Goal: Feedback & Contribution: Contribute content

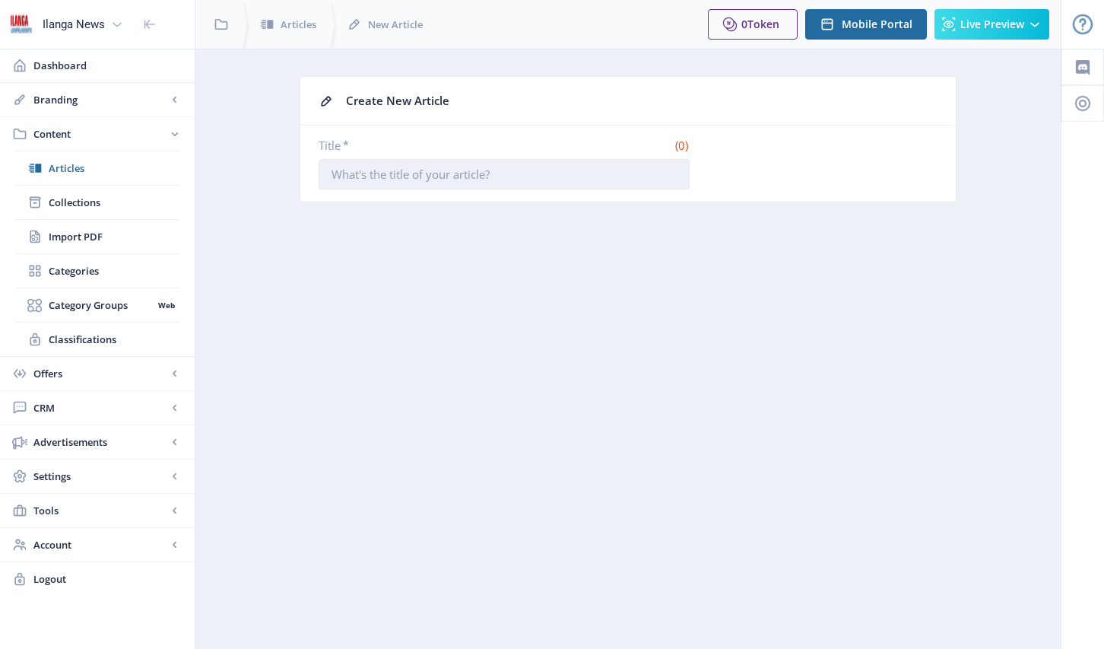
click at [533, 182] on input "Title *" at bounding box center [504, 174] width 371 height 30
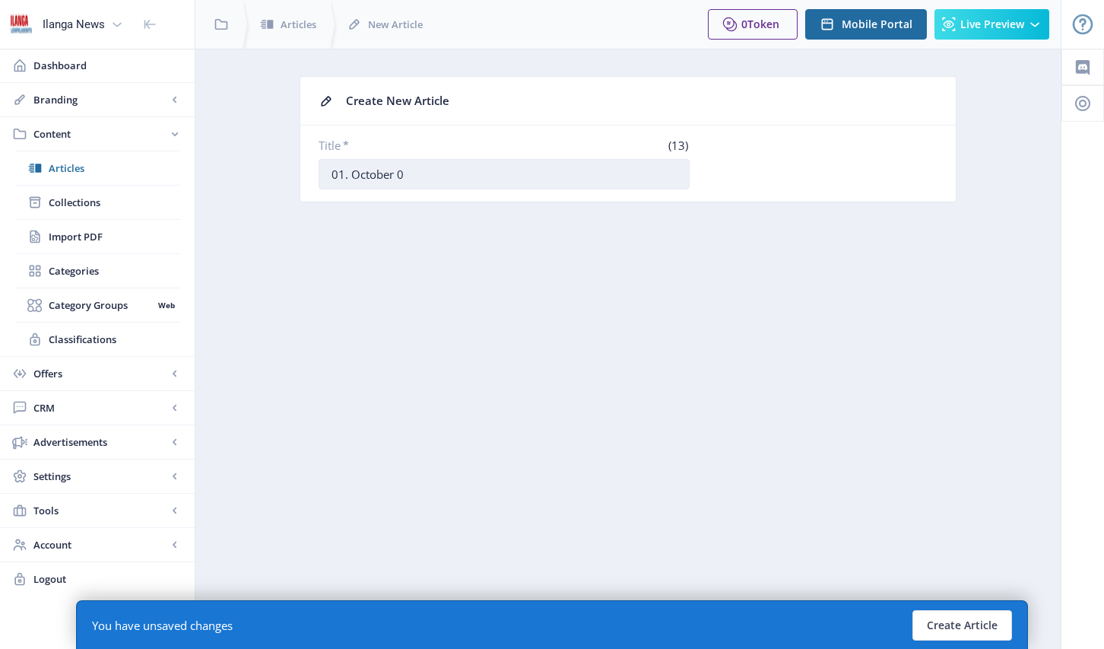
click at [351, 177] on input "01. October 0" at bounding box center [504, 174] width 371 height 30
drag, startPoint x: 414, startPoint y: 174, endPoint x: 422, endPoint y: 176, distance: 8.5
click at [422, 176] on input "01. [DATE] 0" at bounding box center [504, 174] width 371 height 30
type input "01. [DATE]"
click at [994, 633] on button "Create Article" at bounding box center [963, 625] width 100 height 30
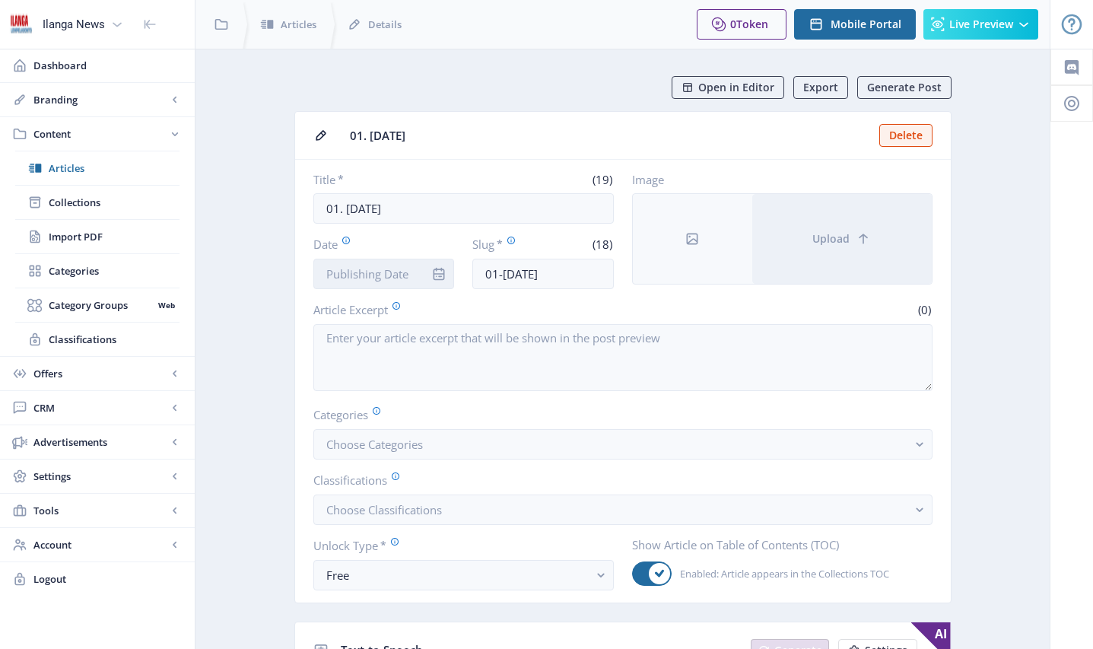
click at [376, 280] on input "Date" at bounding box center [383, 274] width 141 height 30
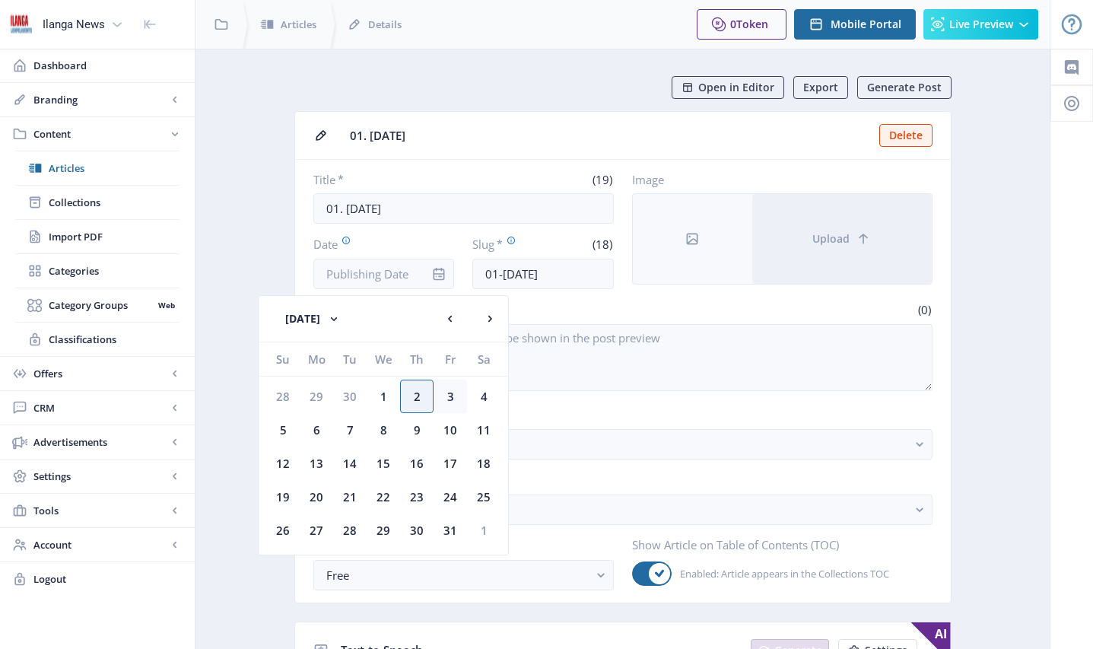
click at [441, 396] on div "3" at bounding box center [450, 396] width 33 height 33
type input "[DATE]"
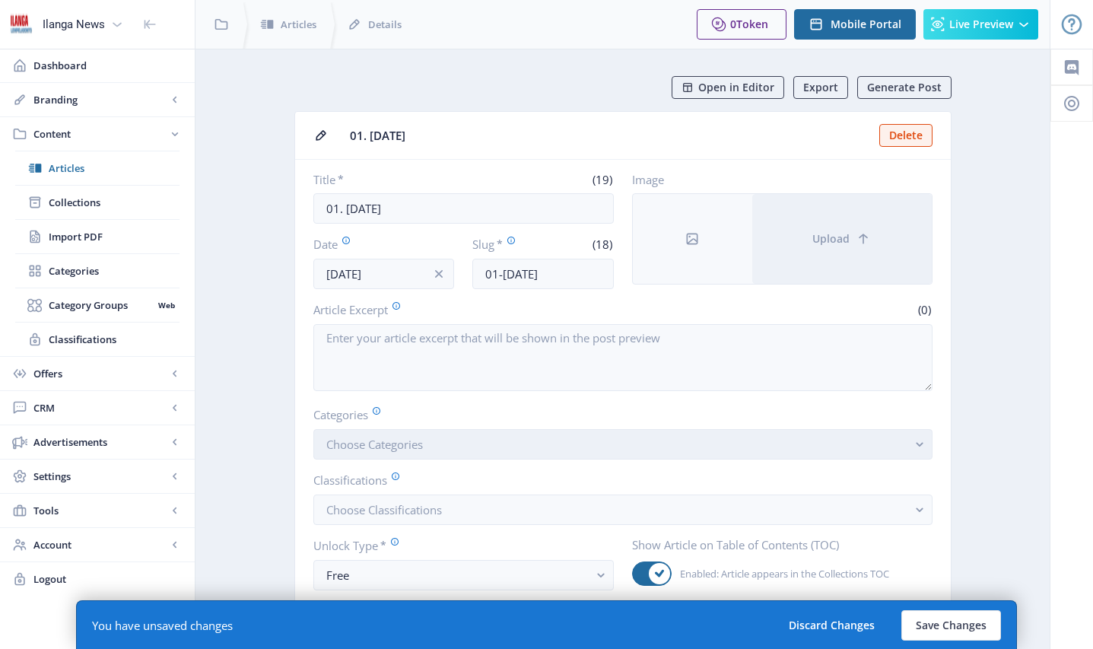
click at [361, 450] on span "Choose Categories" at bounding box center [374, 444] width 97 height 15
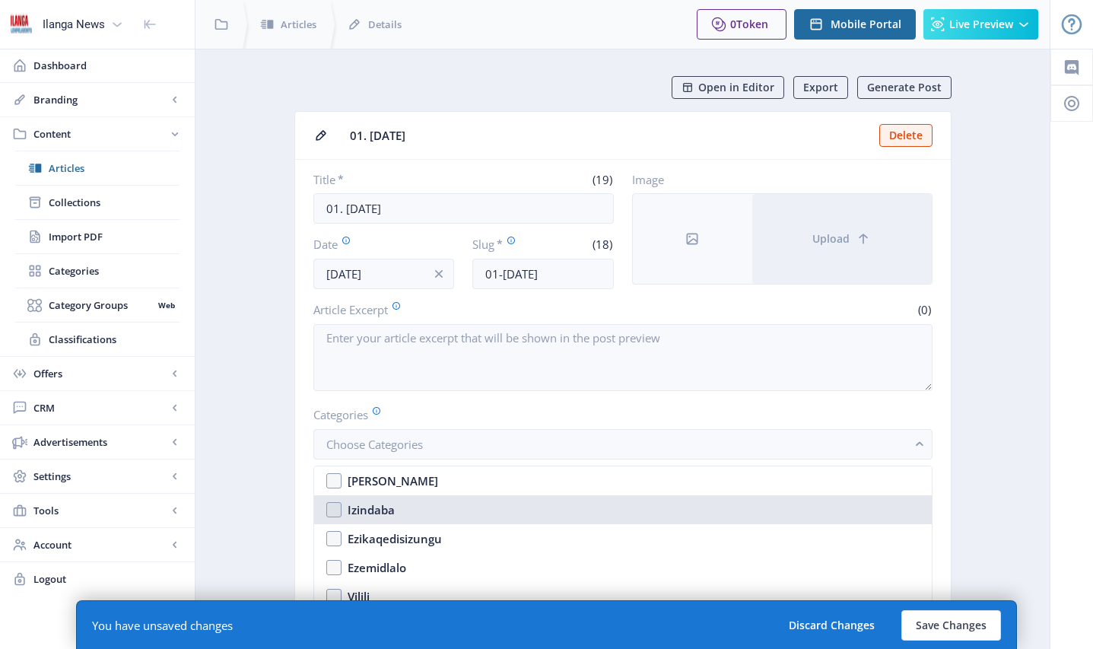
click at [331, 509] on nb-option "Izindaba" at bounding box center [623, 509] width 618 height 29
checkbox input "true"
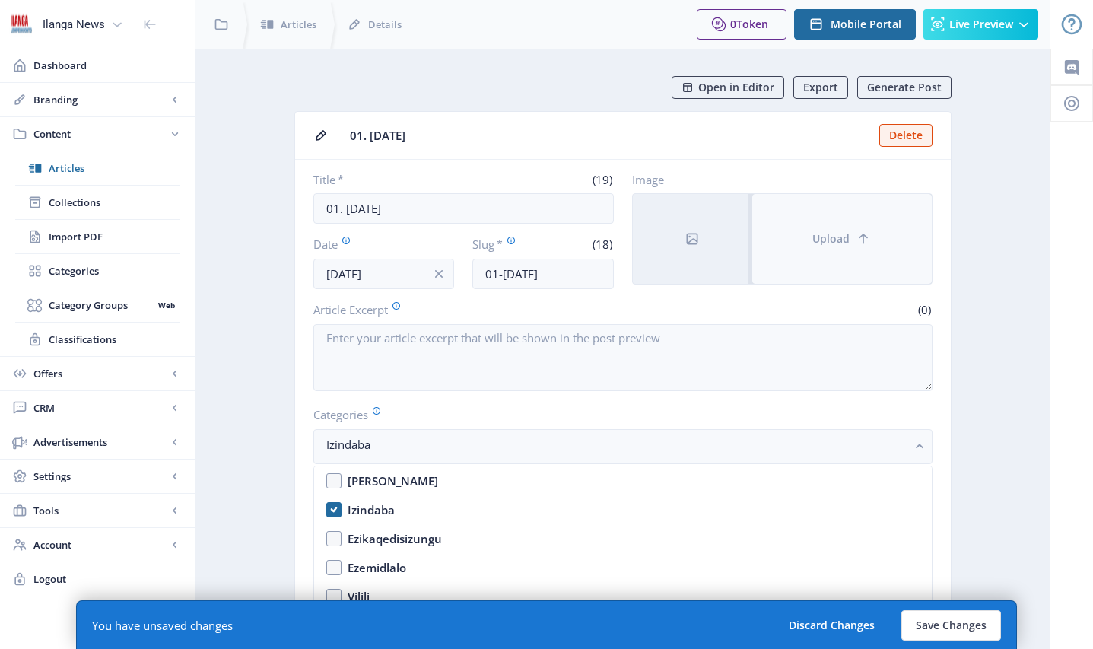
click at [805, 231] on button "Upload" at bounding box center [842, 239] width 180 height 90
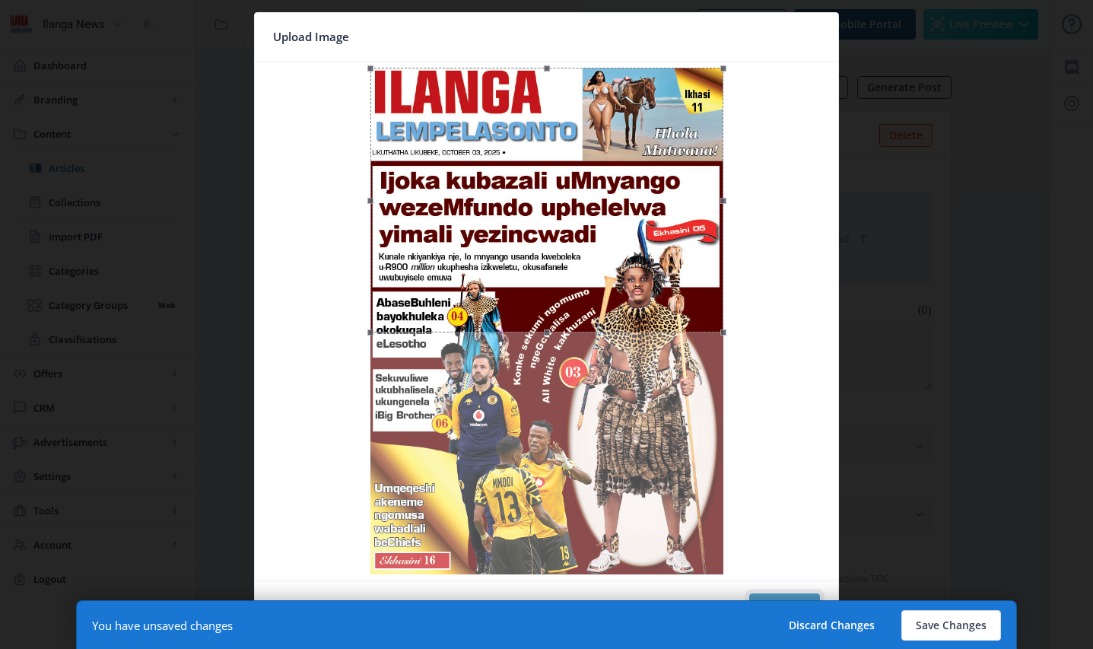
click at [789, 596] on button "Confirm" at bounding box center [784, 608] width 71 height 30
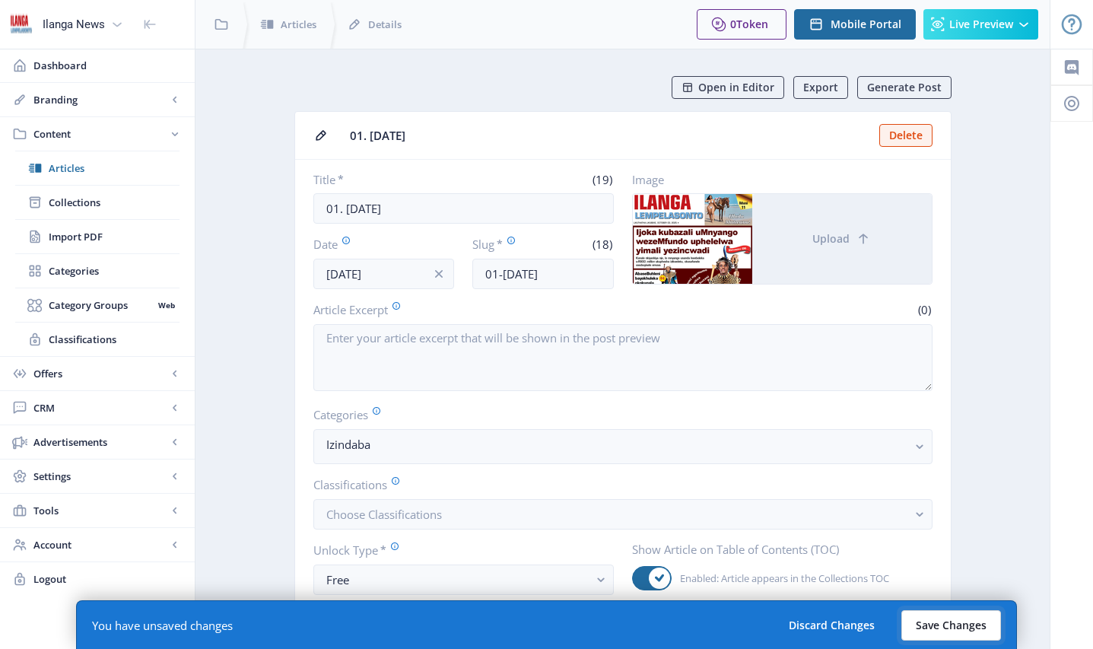
click at [952, 626] on button "Save Changes" at bounding box center [951, 625] width 100 height 30
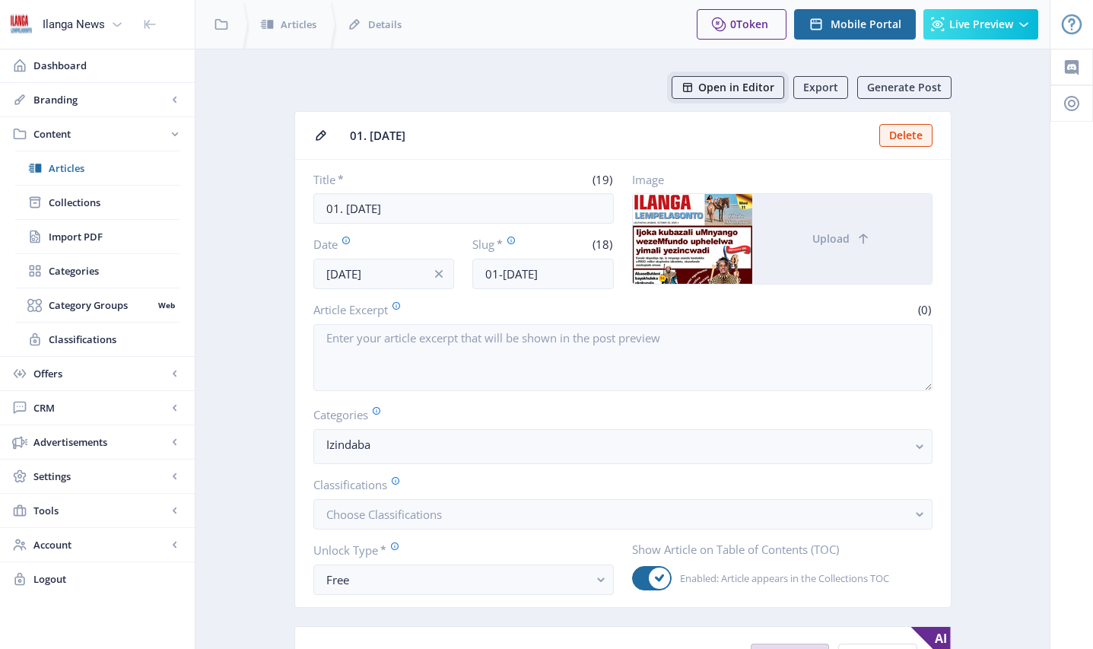
click at [723, 87] on span "Open in Editor" at bounding box center [736, 87] width 76 height 12
click at [84, 205] on span "Collections" at bounding box center [114, 202] width 131 height 15
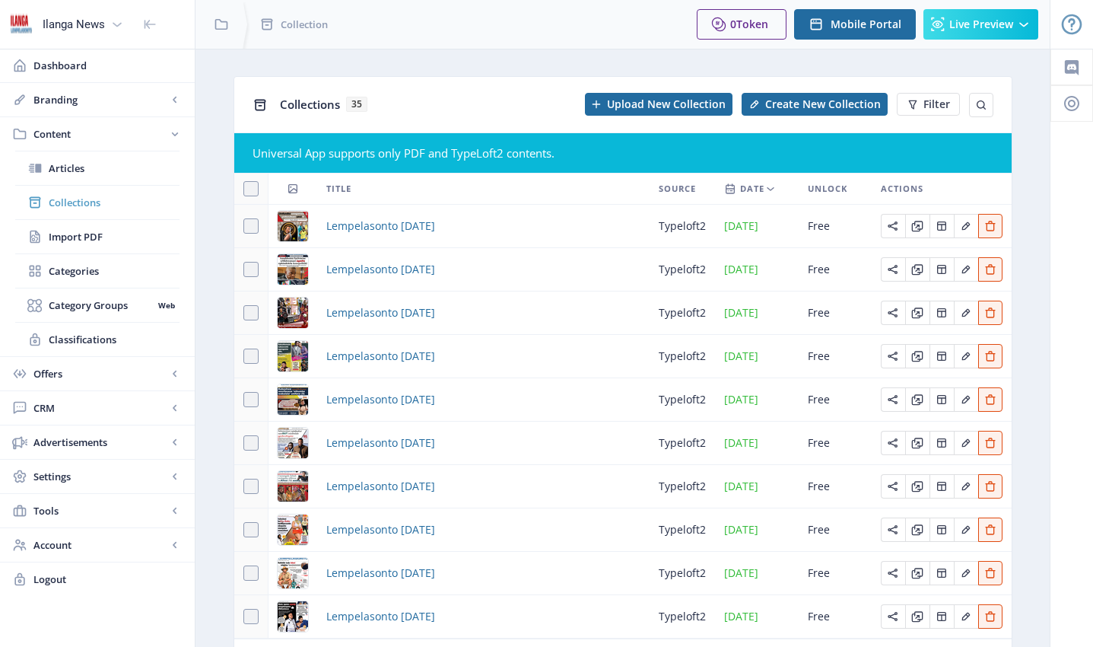
click at [87, 205] on span "Collections" at bounding box center [114, 202] width 131 height 15
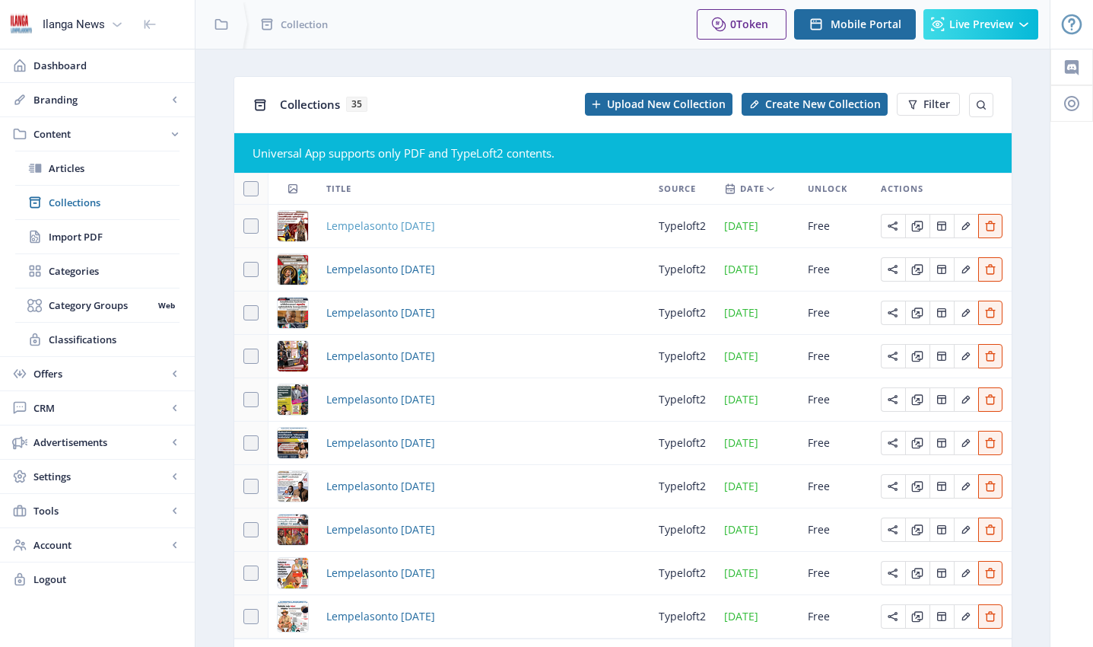
click at [354, 224] on span "Lempelasonto [DATE]" at bounding box center [380, 226] width 109 height 18
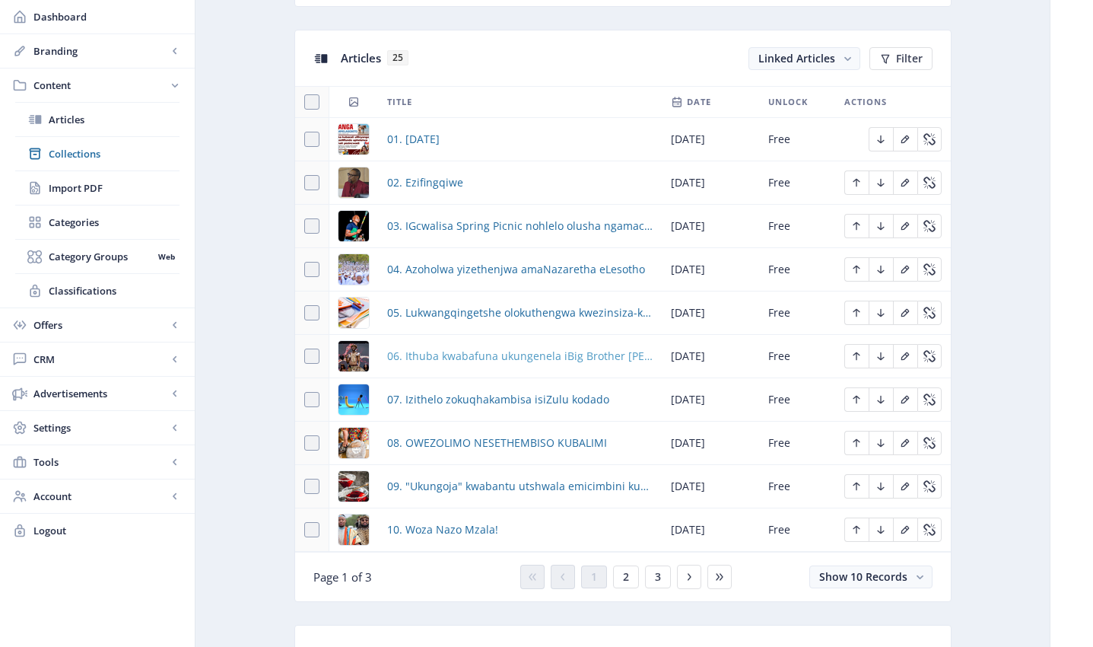
scroll to position [662, 0]
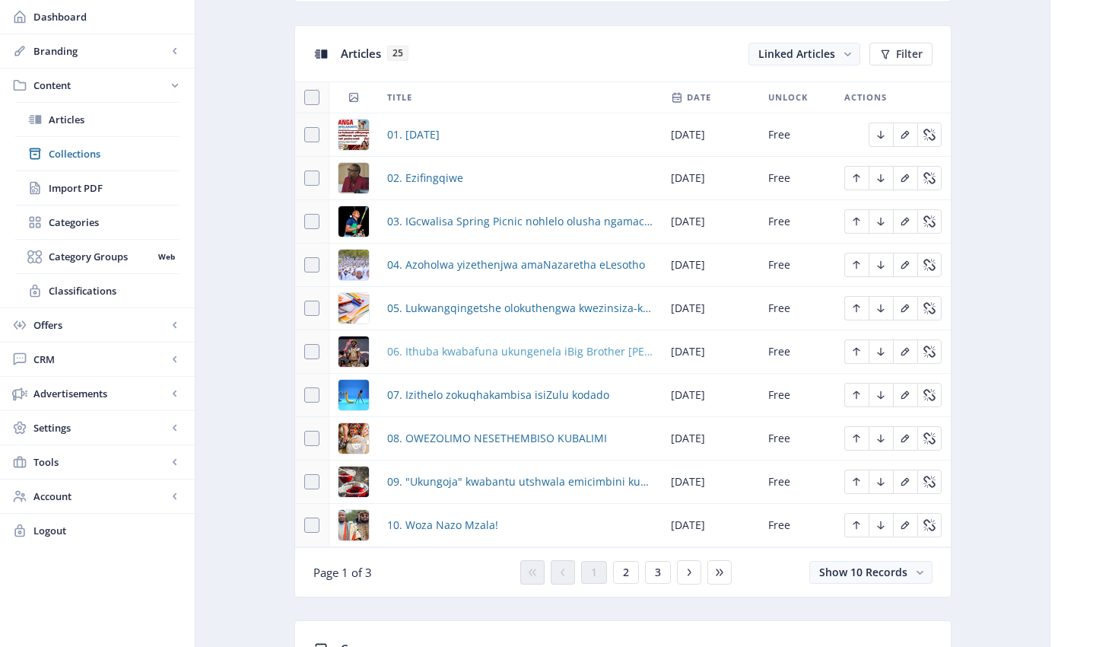
click at [450, 352] on span "06. Ithuba kwabafuna ukungenela iBig Brother [PERSON_NAME]" at bounding box center [519, 351] width 265 height 18
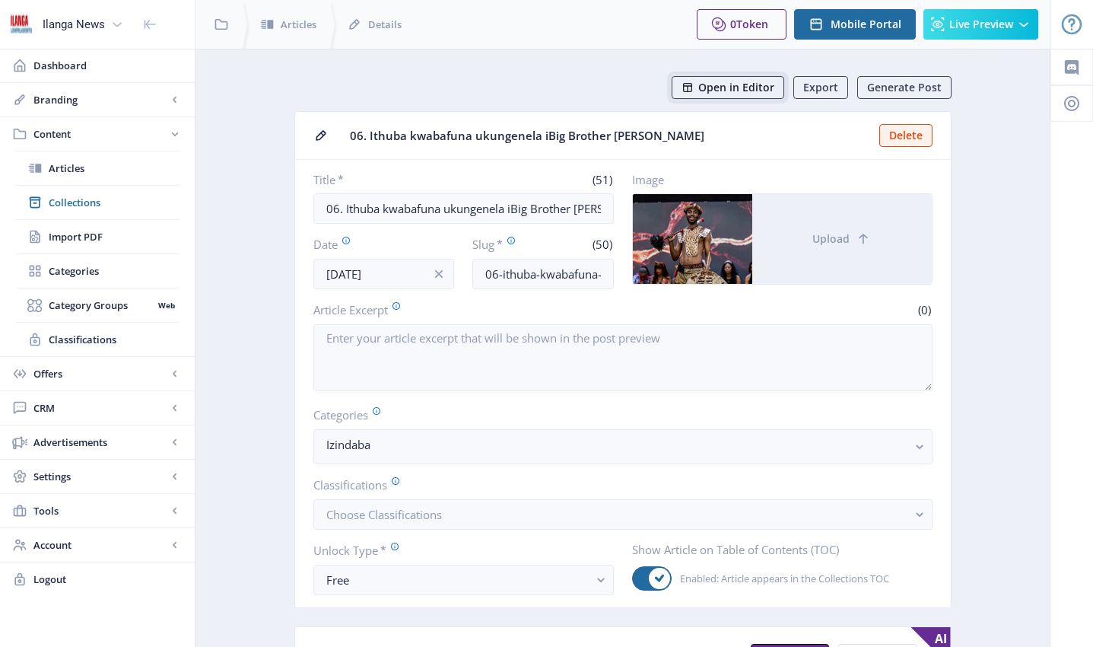
click at [740, 91] on span "Open in Editor" at bounding box center [736, 87] width 76 height 12
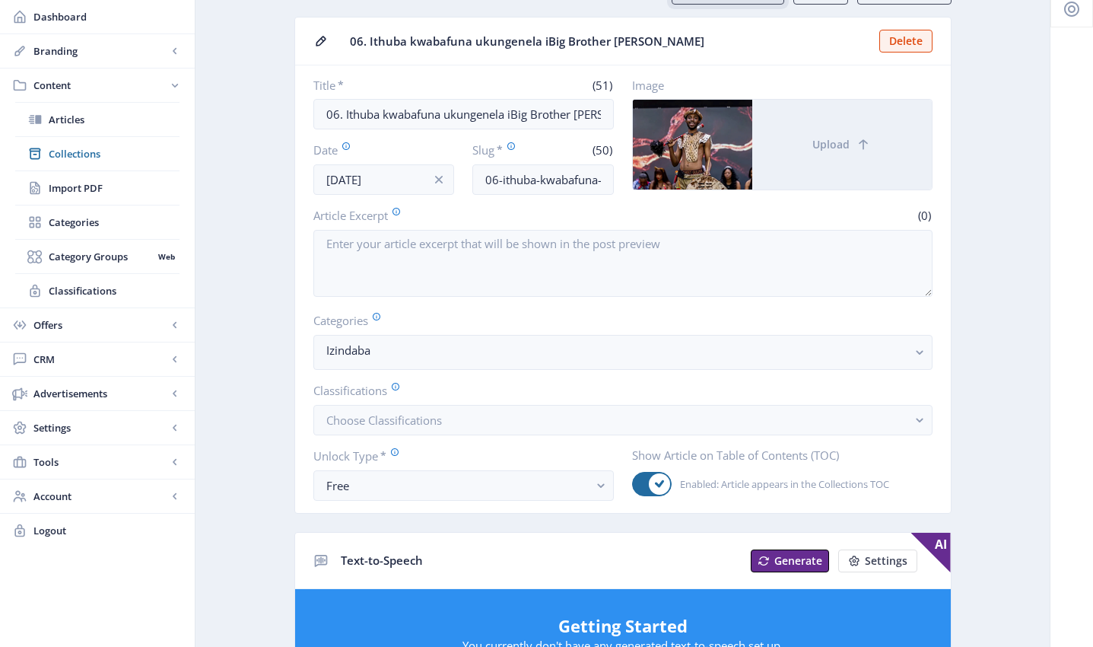
scroll to position [103, 0]
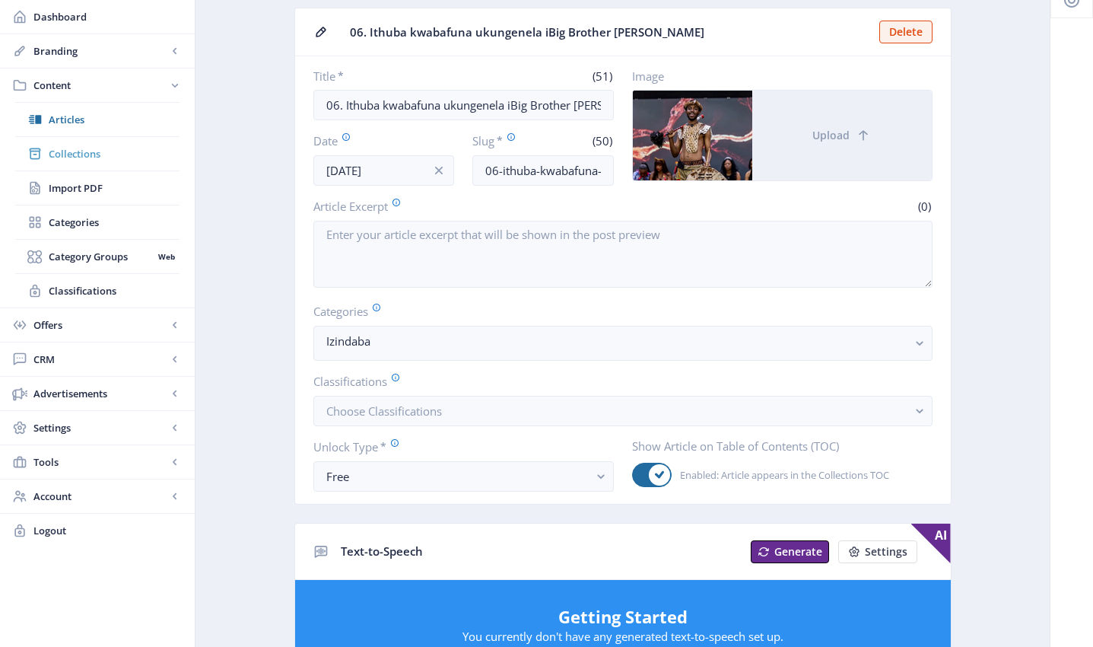
click at [83, 157] on span "Collections" at bounding box center [114, 153] width 131 height 15
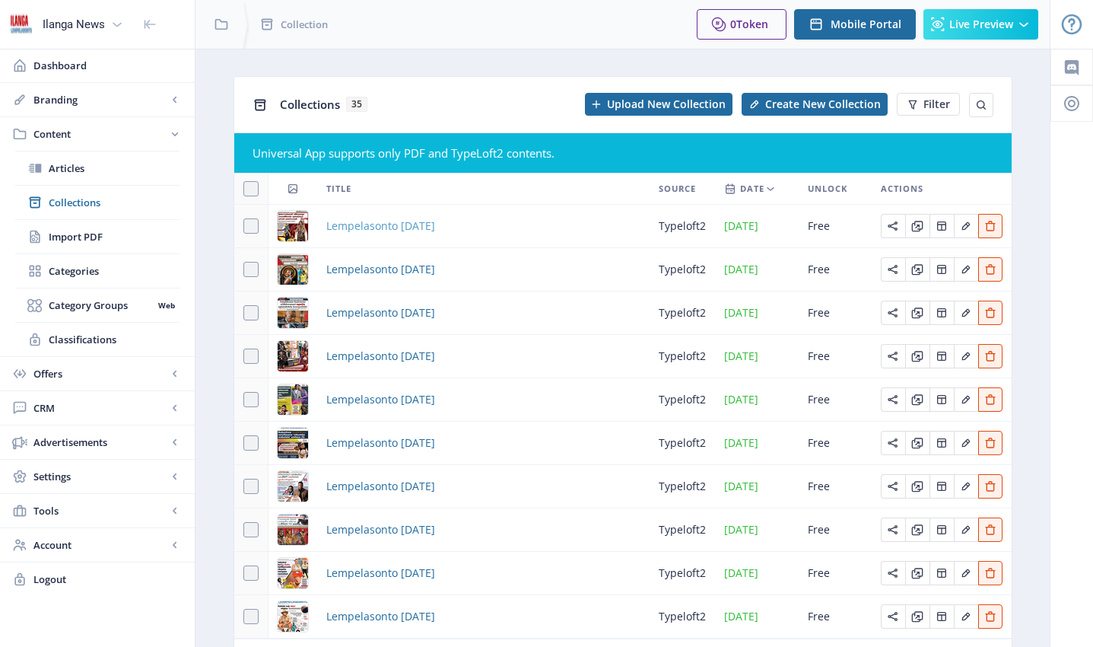
click at [370, 225] on span "Lempelasonto [DATE]" at bounding box center [380, 226] width 109 height 18
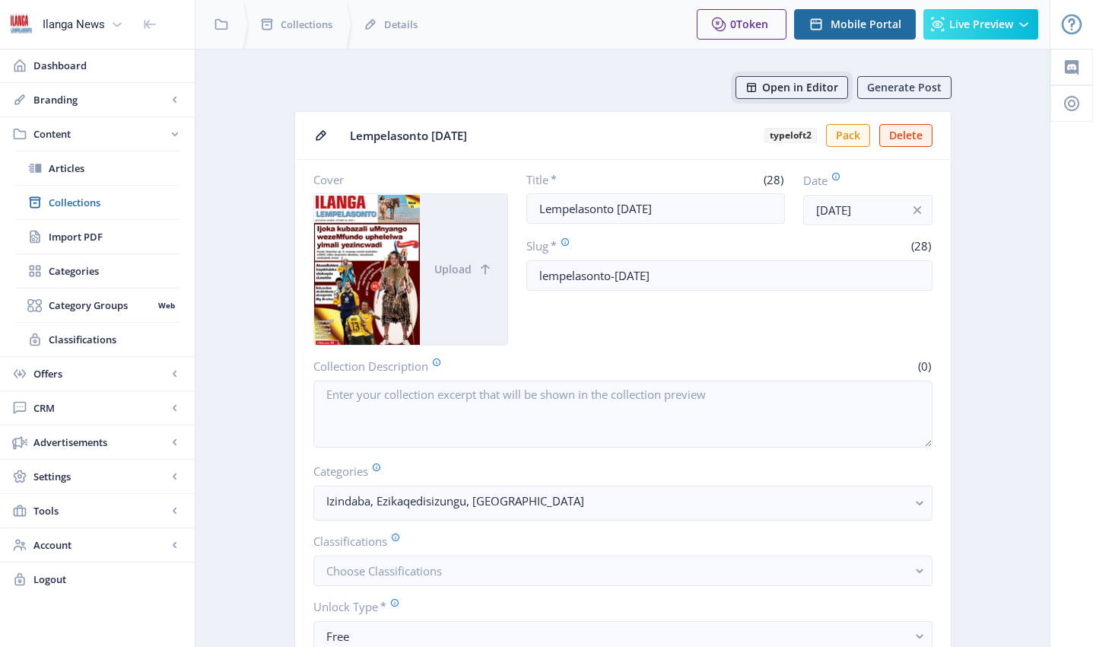
click at [780, 91] on span "Open in Editor" at bounding box center [800, 87] width 76 height 12
click at [81, 202] on span "Collections" at bounding box center [114, 202] width 131 height 15
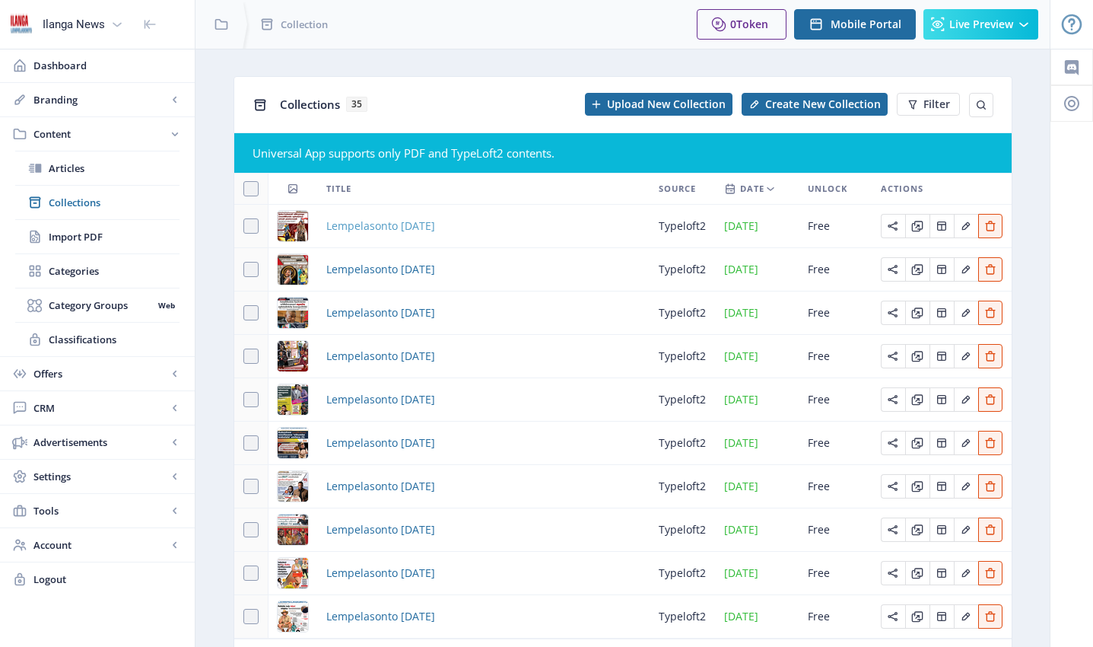
click at [435, 230] on span "Lempelasonto [DATE]" at bounding box center [380, 226] width 109 height 18
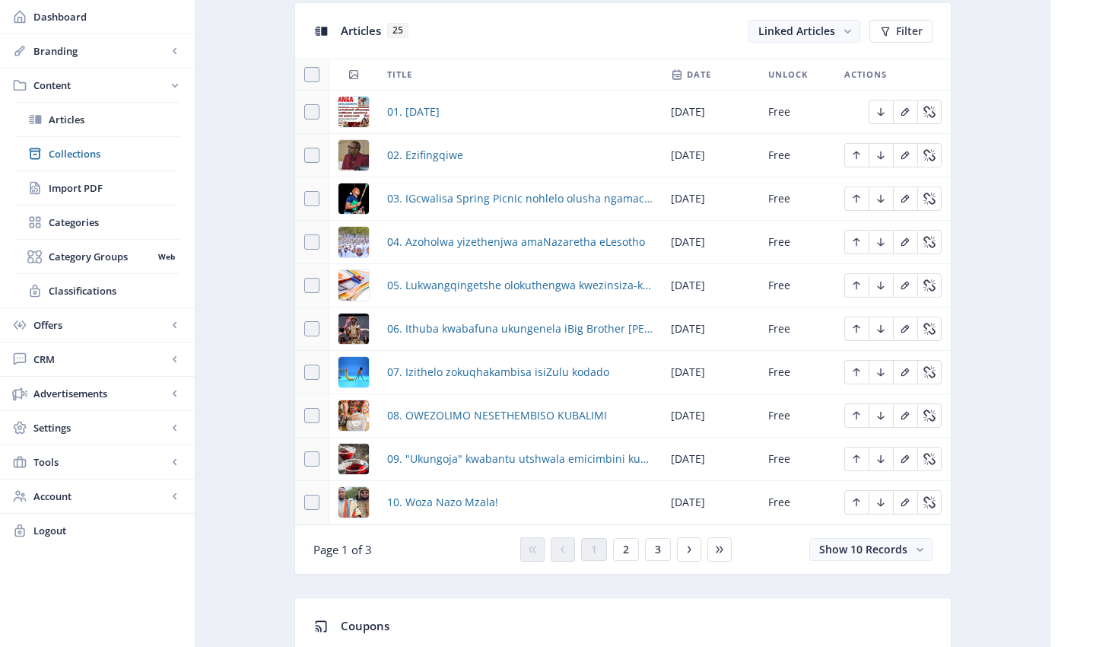
scroll to position [694, 0]
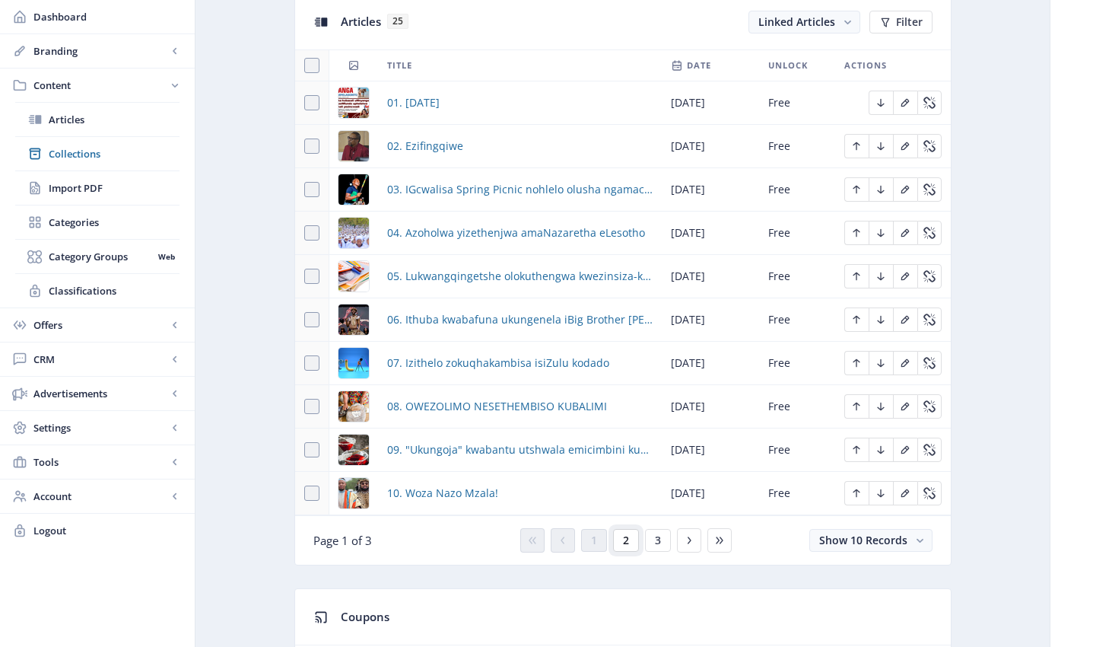
click at [623, 543] on span "2" at bounding box center [626, 540] width 6 height 12
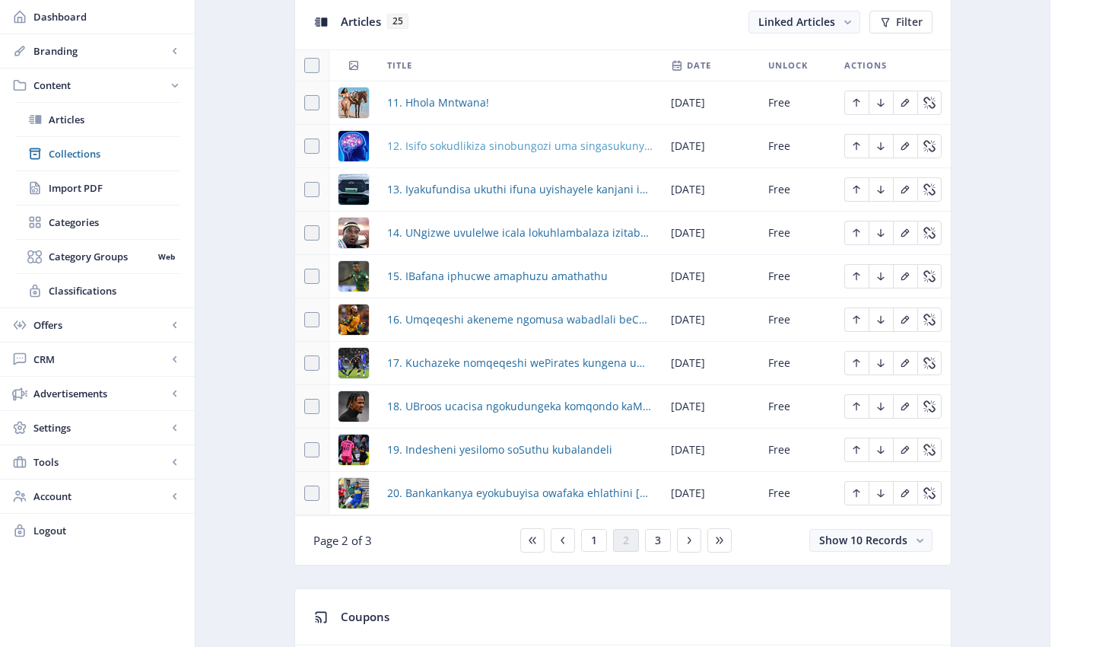
click at [448, 145] on span "12. Isifo sokudlikiza sinobungozi uma singasukunyelwa" at bounding box center [519, 146] width 265 height 18
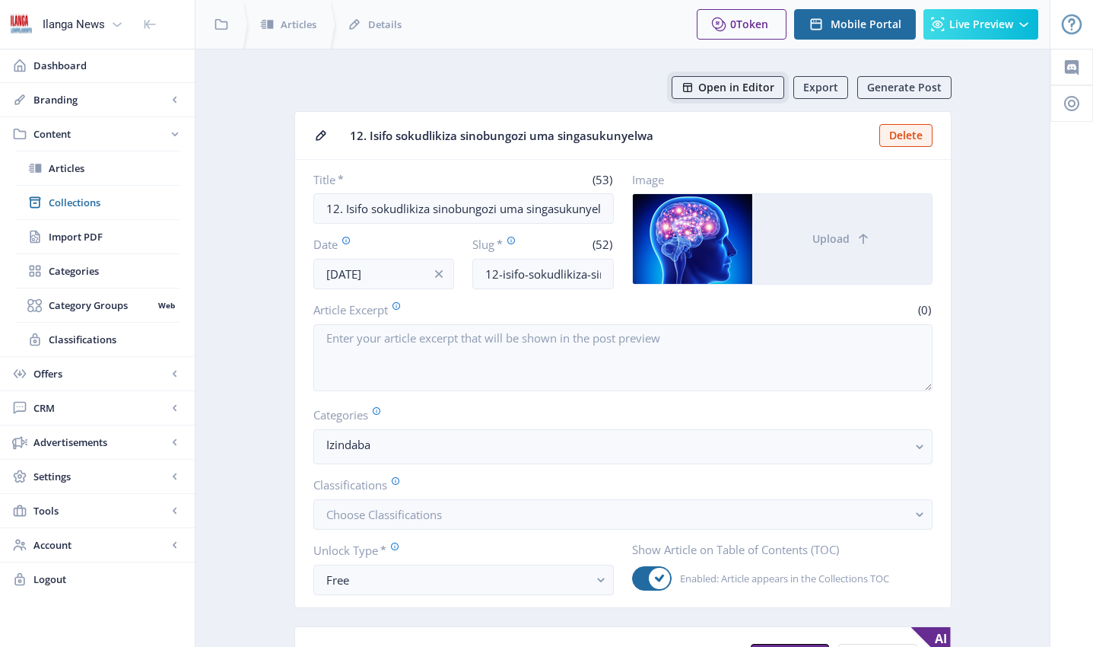
click at [729, 88] on span "Open in Editor" at bounding box center [736, 87] width 76 height 12
click at [78, 203] on span "Collections" at bounding box center [114, 202] width 131 height 15
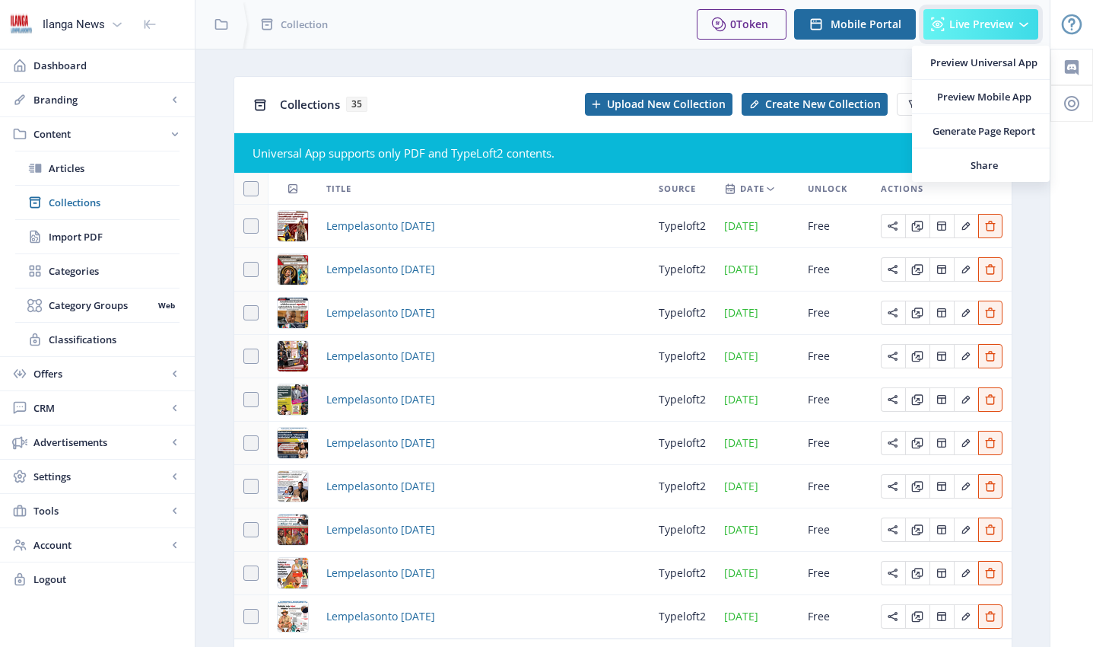
click at [972, 30] on span "Live Preview" at bounding box center [981, 24] width 64 height 12
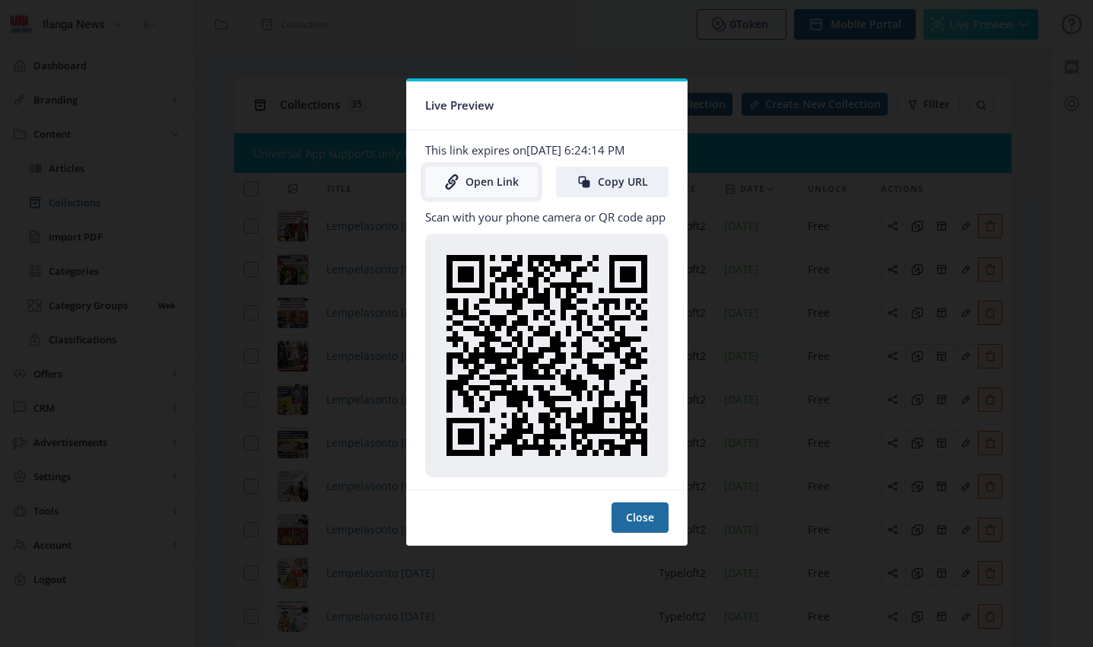
click at [494, 186] on link "Open Link" at bounding box center [481, 182] width 113 height 30
click at [649, 517] on button "Close" at bounding box center [640, 517] width 57 height 30
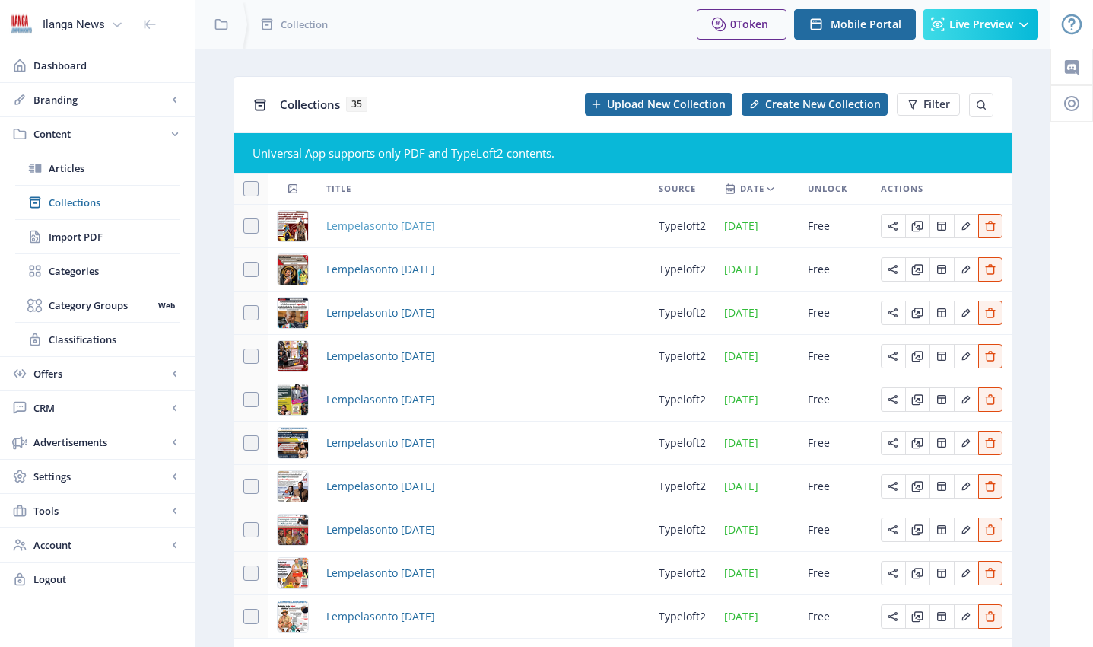
click at [370, 230] on span "Lempelasonto [DATE]" at bounding box center [380, 226] width 109 height 18
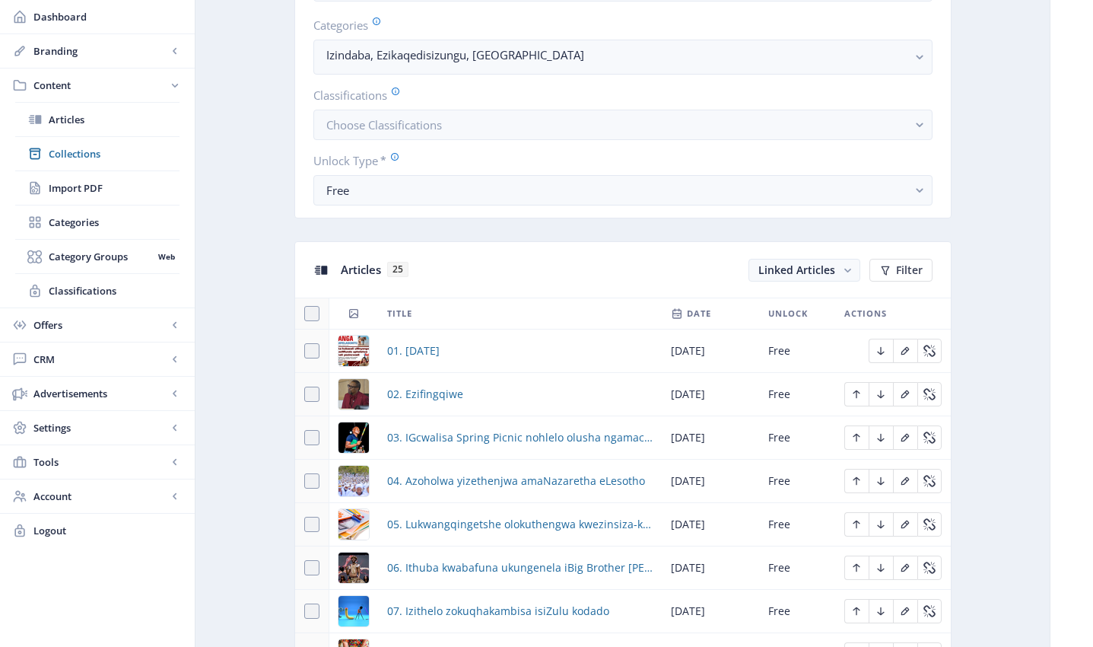
scroll to position [465, 0]
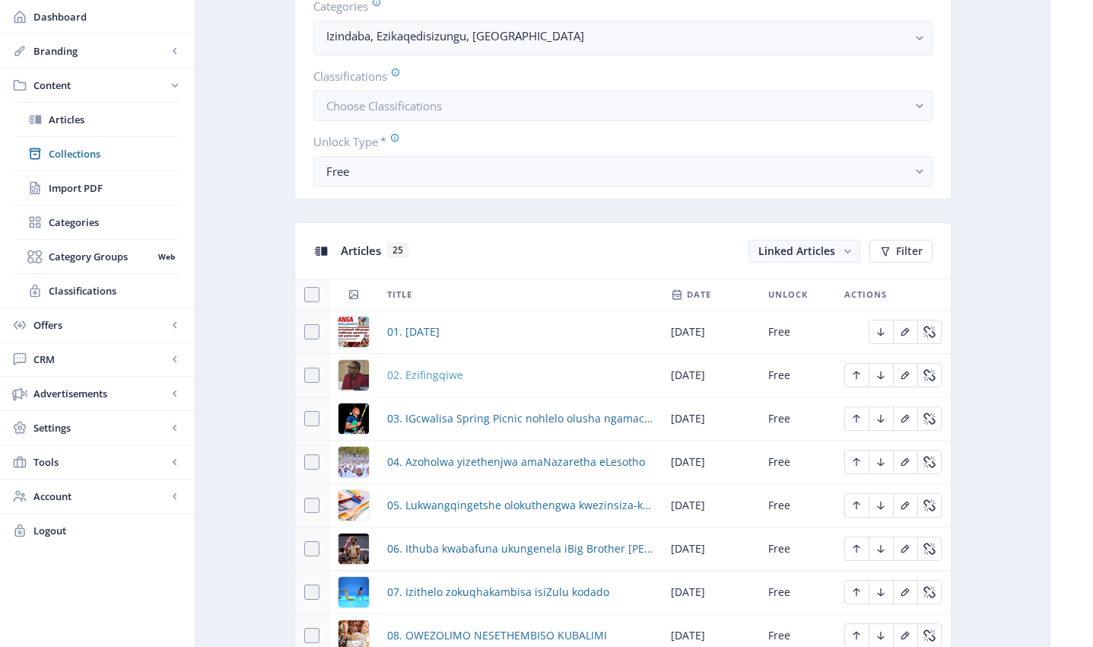
click at [452, 375] on span "02. Ezifingqiwe" at bounding box center [425, 375] width 76 height 18
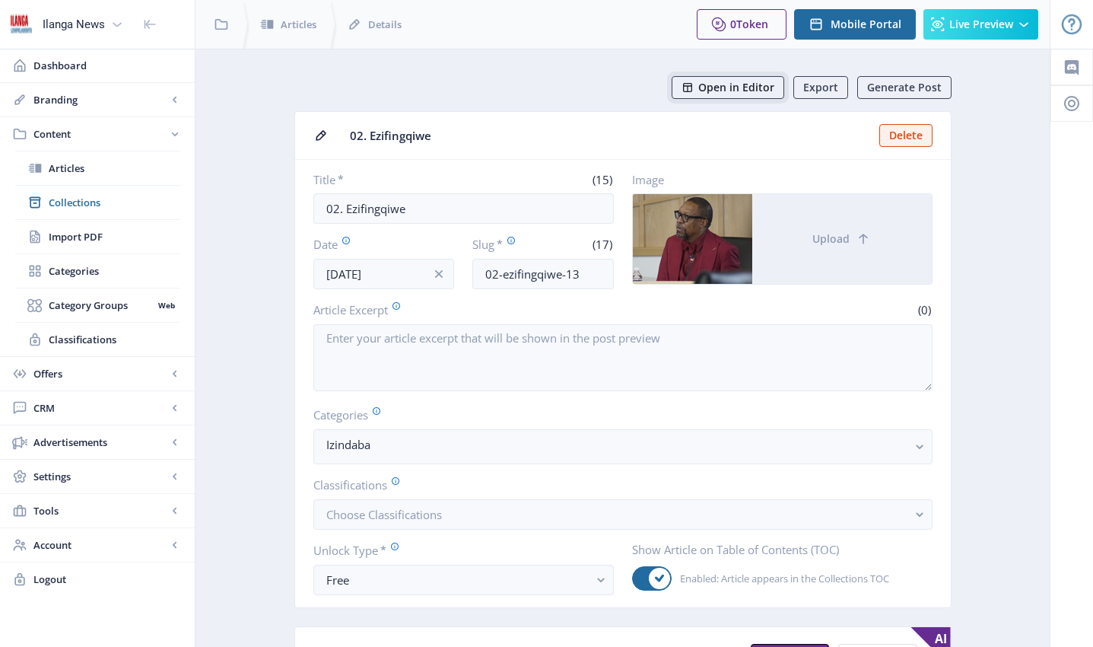
click at [734, 90] on span "Open in Editor" at bounding box center [736, 87] width 76 height 12
click at [78, 205] on span "Collections" at bounding box center [114, 202] width 131 height 15
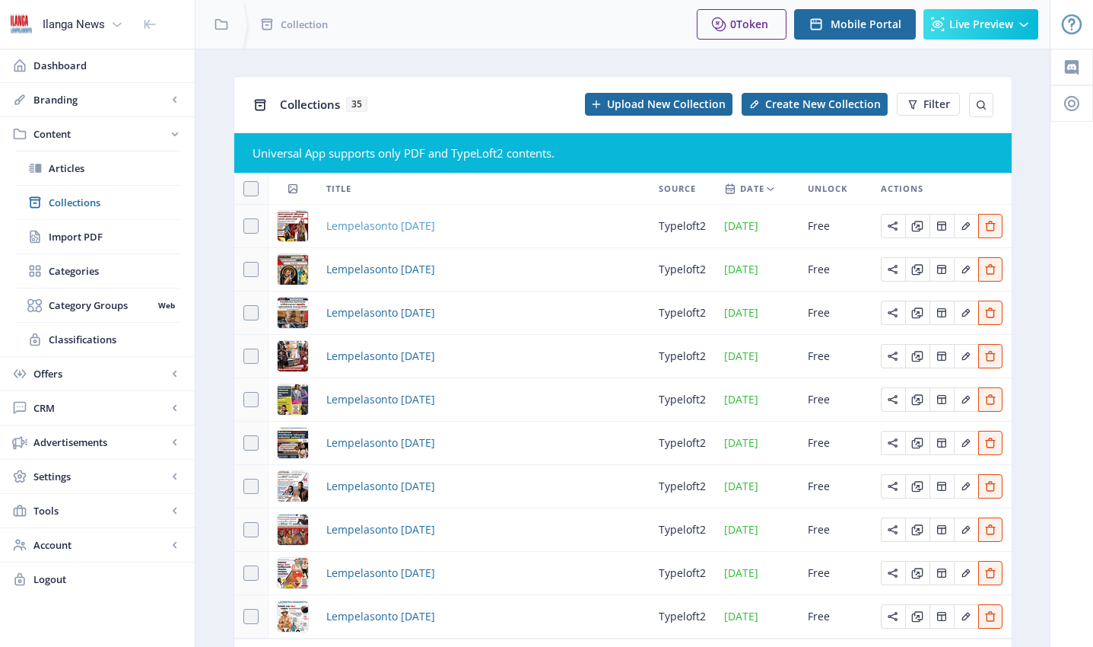
click at [393, 224] on span "Lempelasonto [DATE]" at bounding box center [380, 226] width 109 height 18
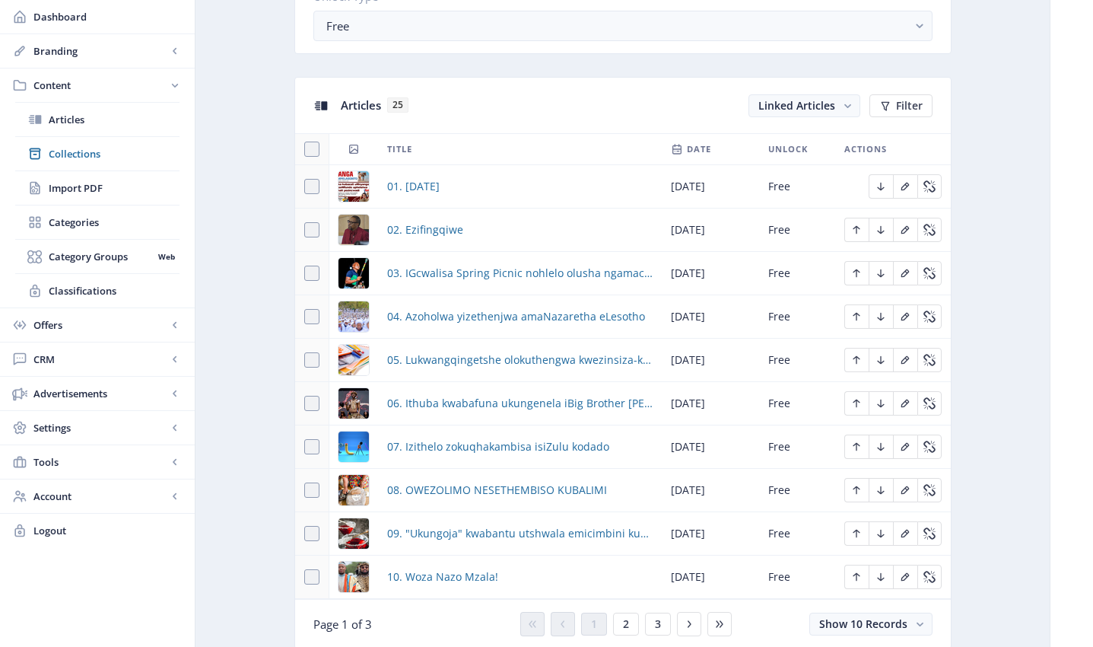
scroll to position [613, 0]
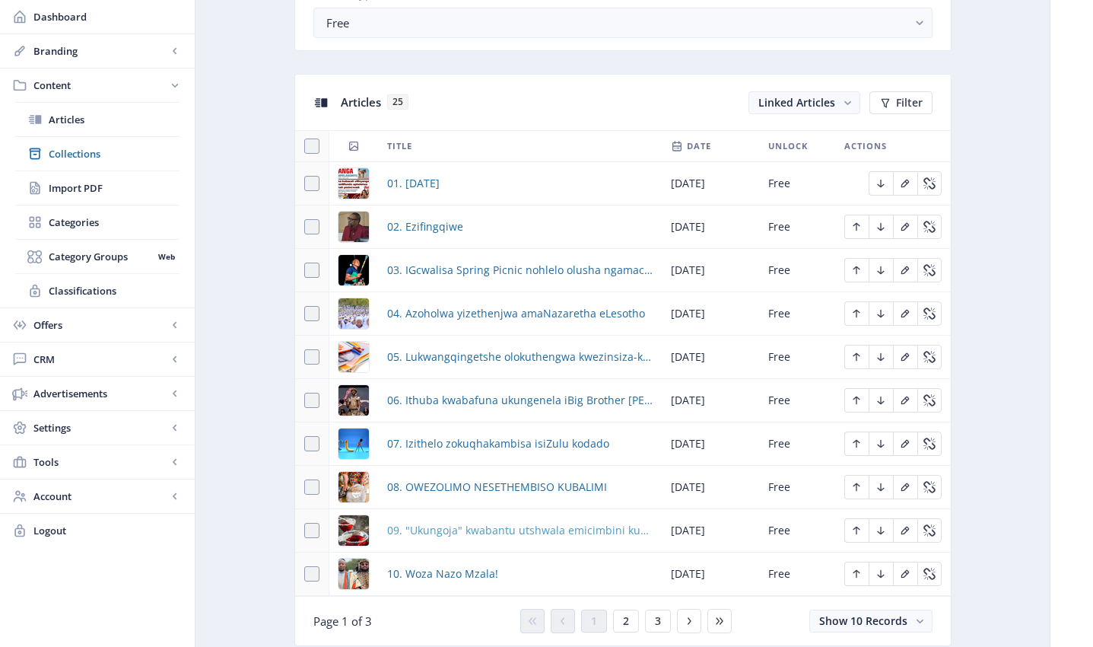
click at [485, 530] on span "09. "Ukungoja" kwabantu utshwala emicimbini kuvule ithuba lebhizinisi" at bounding box center [519, 530] width 265 height 18
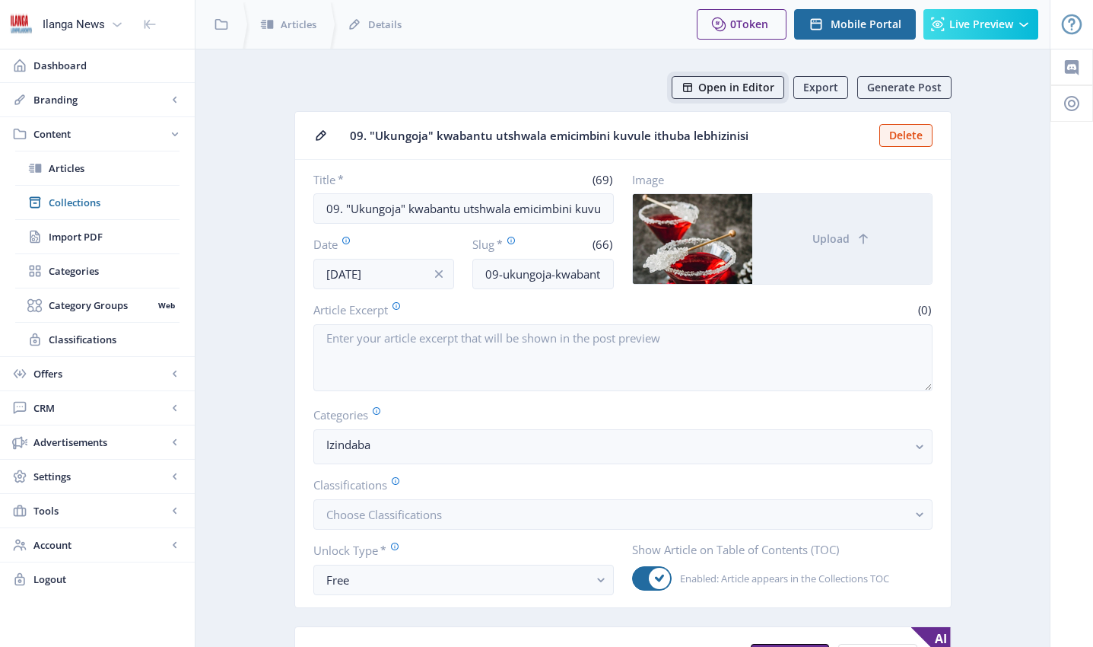
click at [748, 88] on span "Open in Editor" at bounding box center [736, 87] width 76 height 12
click at [77, 167] on span "Articles" at bounding box center [114, 167] width 131 height 15
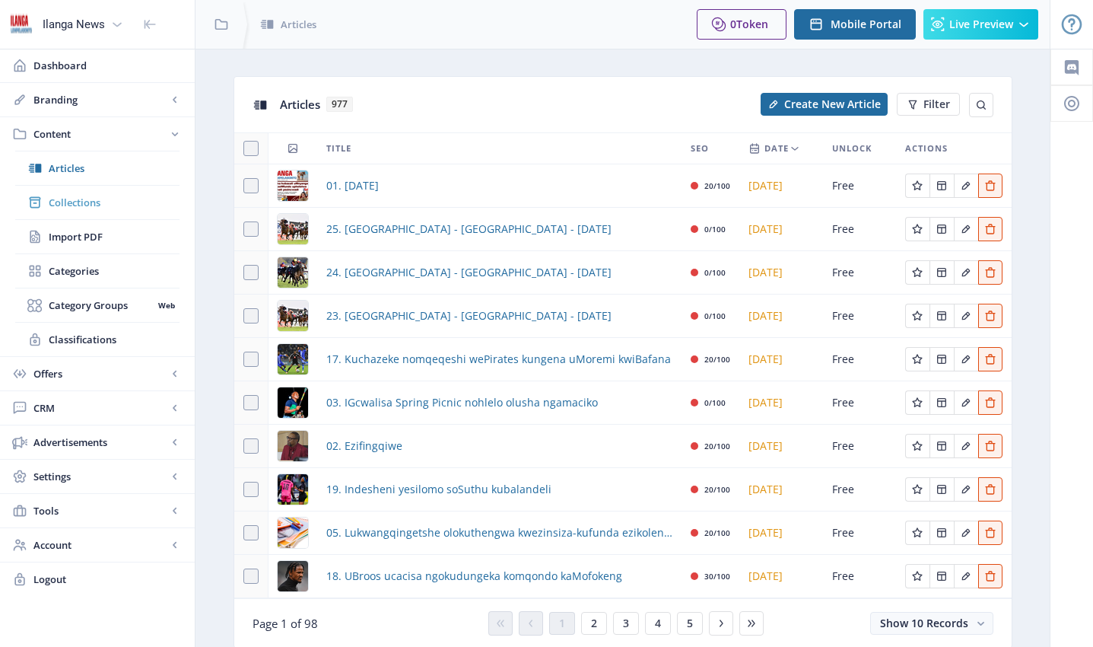
click at [86, 205] on span "Collections" at bounding box center [114, 202] width 131 height 15
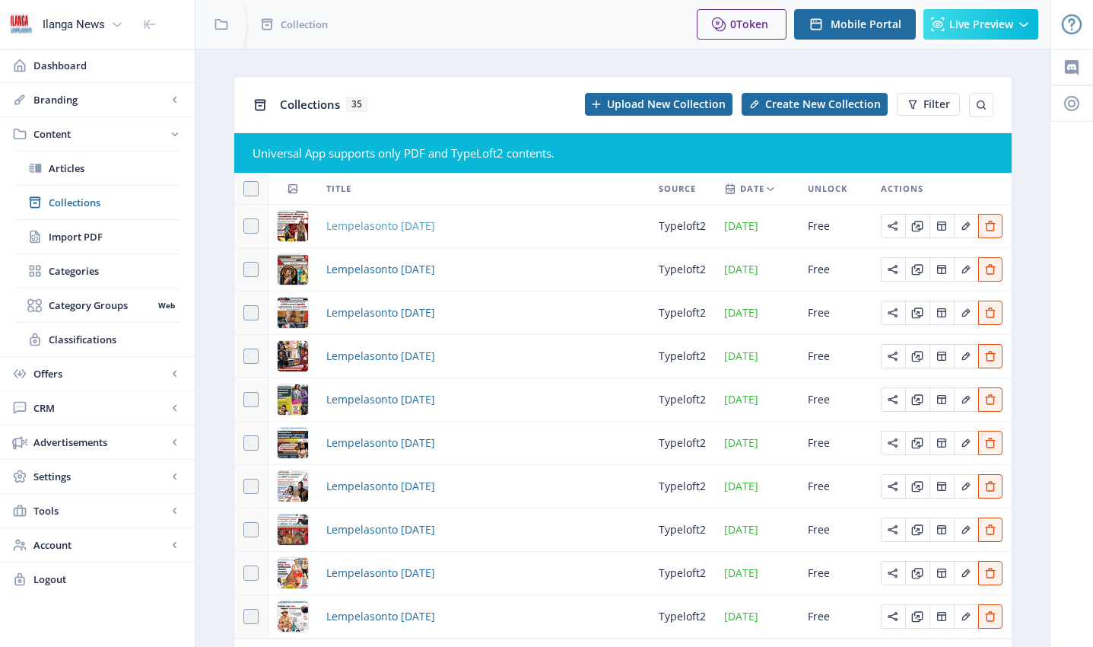
click at [355, 227] on span "Lempelasonto [DATE]" at bounding box center [380, 226] width 109 height 18
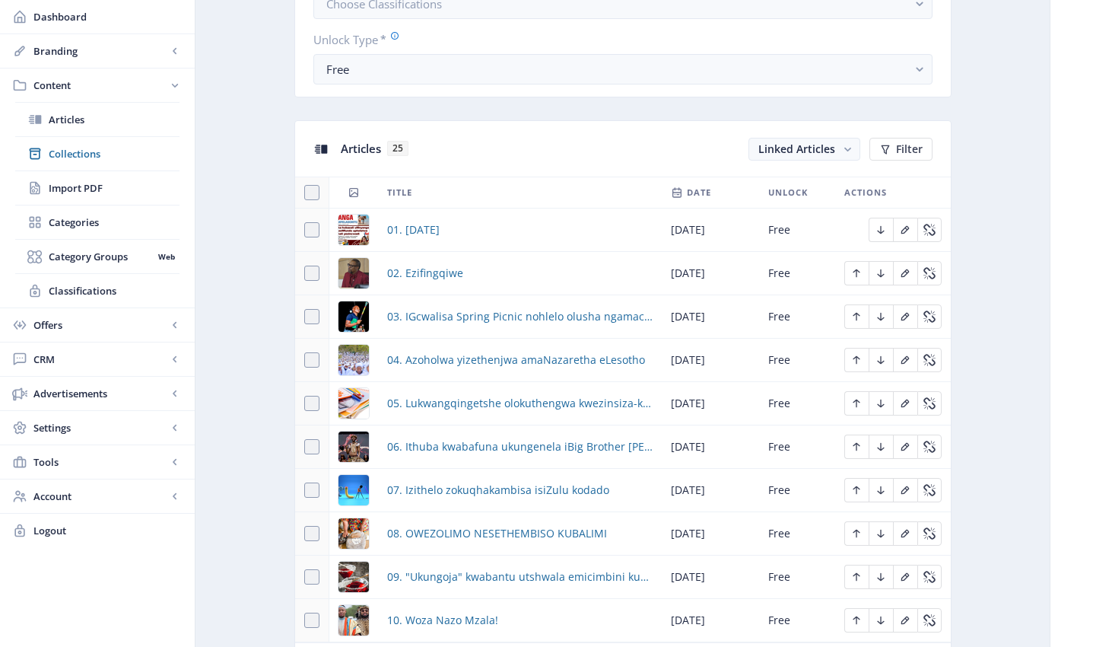
scroll to position [748, 0]
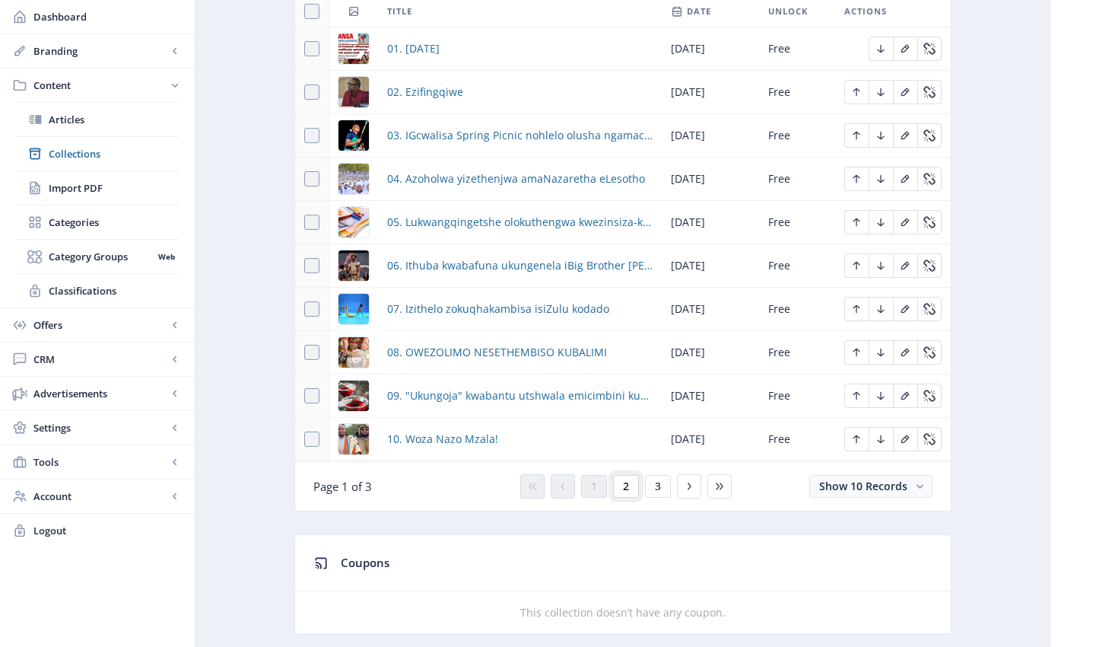
click at [619, 487] on button "2" at bounding box center [626, 486] width 26 height 23
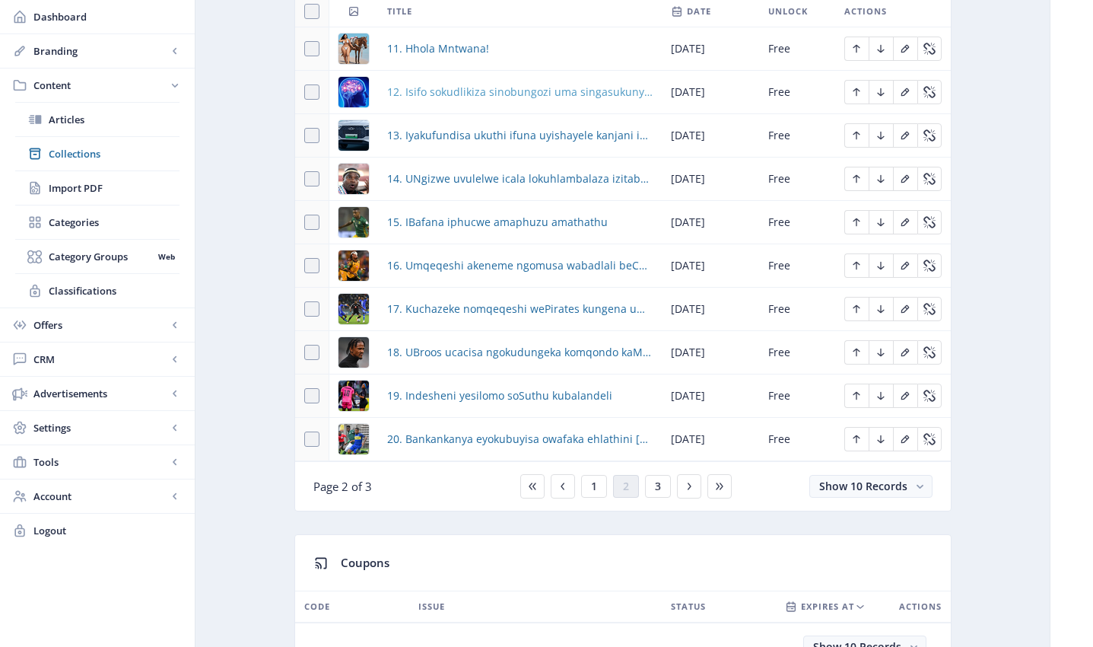
click at [465, 91] on span "12. Isifo sokudlikiza sinobungozi uma singasukunyelwa" at bounding box center [519, 92] width 265 height 18
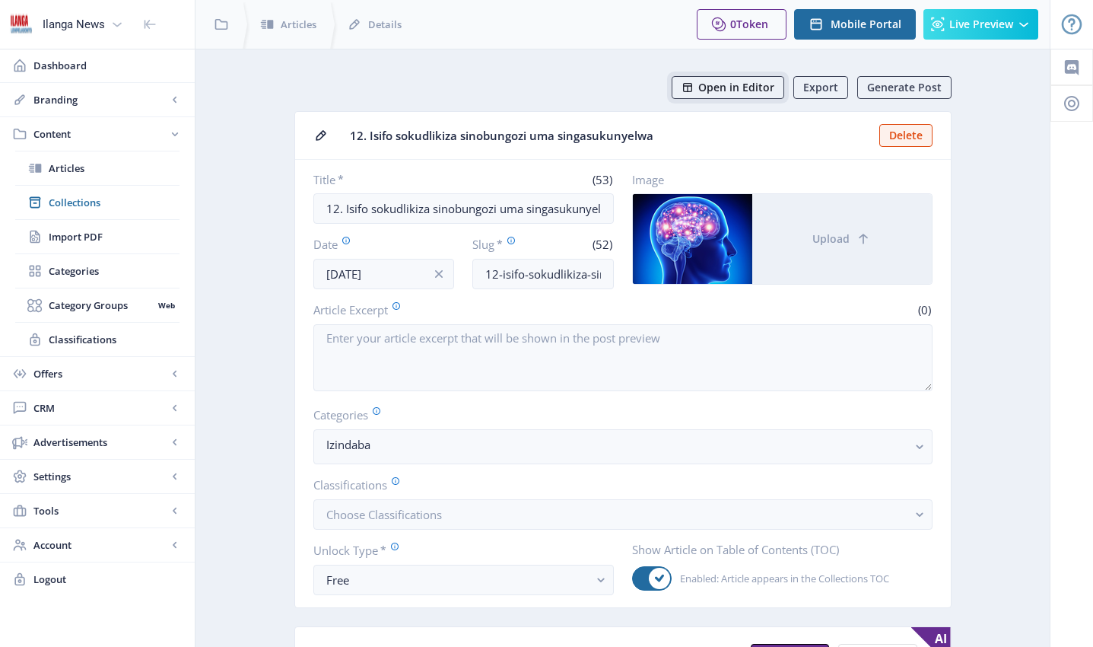
click at [747, 84] on span "Open in Editor" at bounding box center [736, 87] width 76 height 12
click at [87, 203] on span "Collections" at bounding box center [114, 202] width 131 height 15
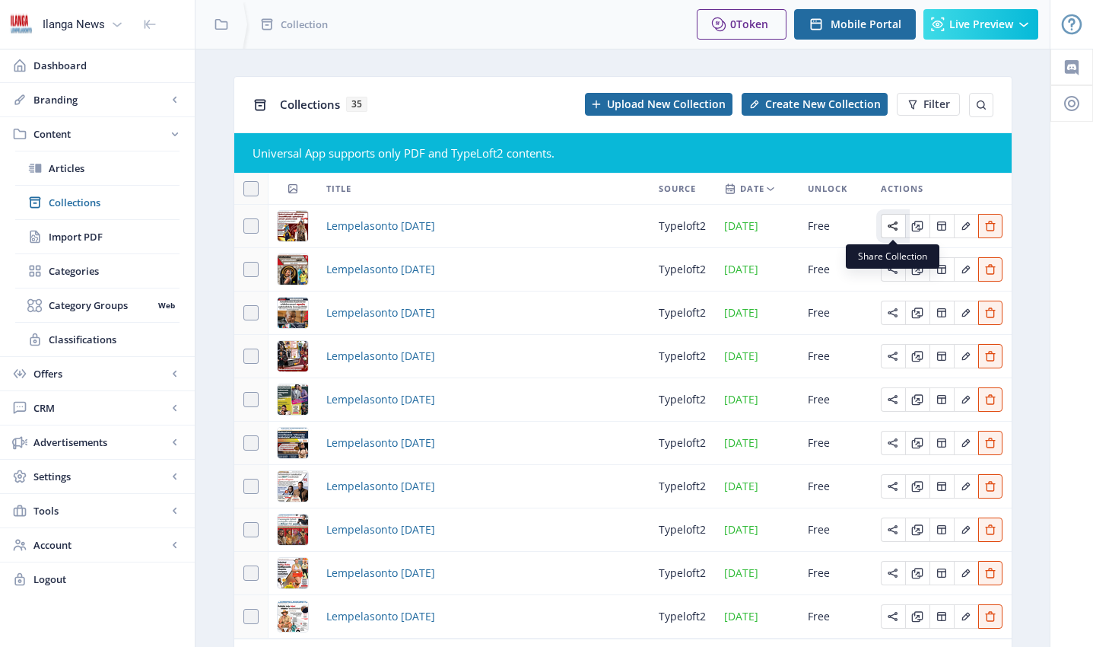
click at [893, 227] on icon "Edit page" at bounding box center [893, 225] width 10 height 9
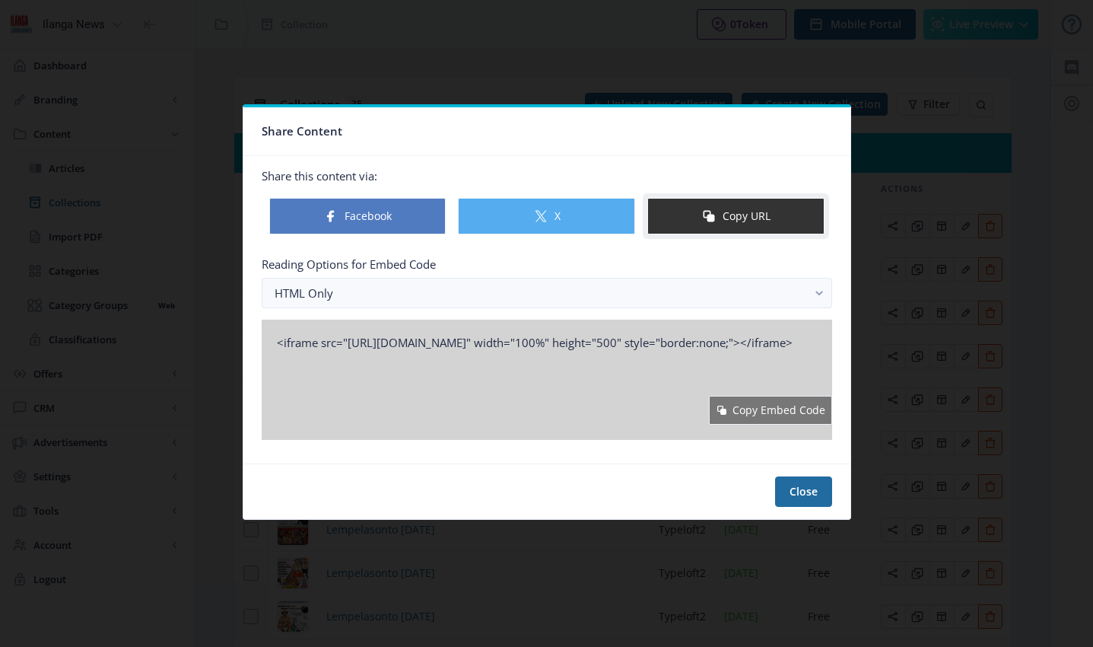
click at [742, 220] on button "Copy URL" at bounding box center [735, 216] width 177 height 37
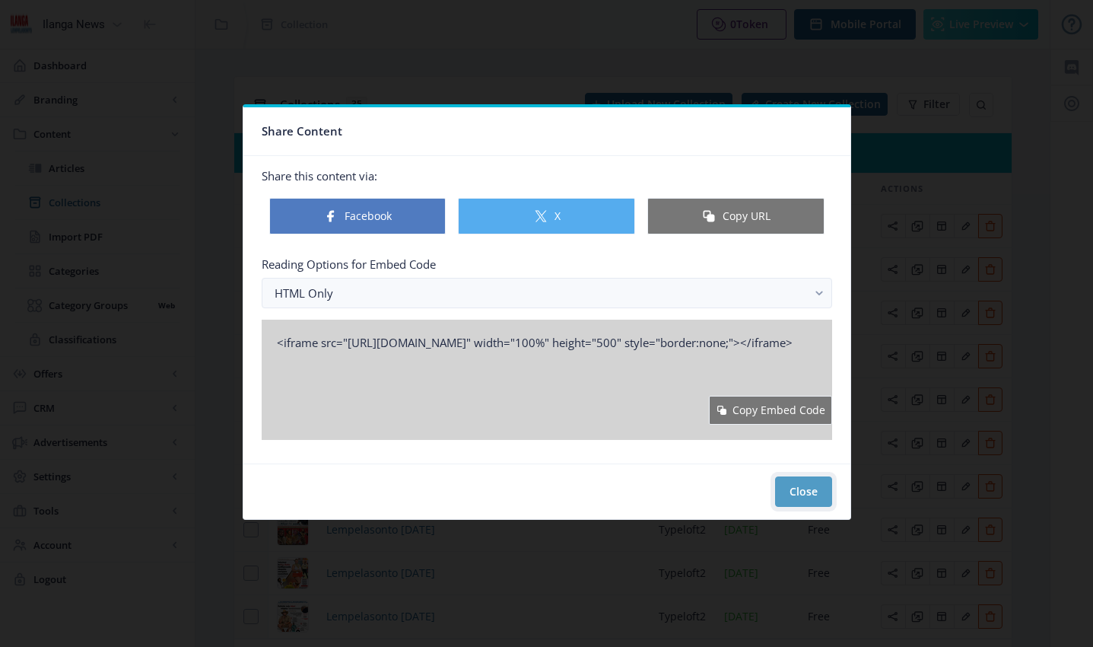
click at [809, 491] on button "Close" at bounding box center [803, 491] width 57 height 30
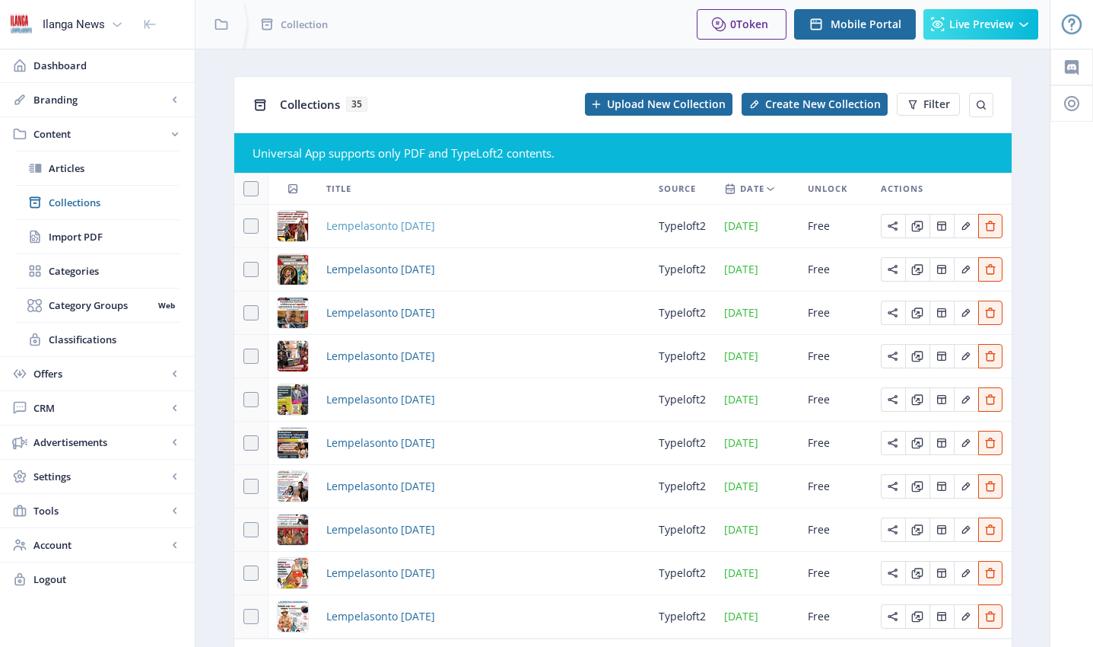
click at [435, 230] on span "Lempelasonto [DATE]" at bounding box center [380, 226] width 109 height 18
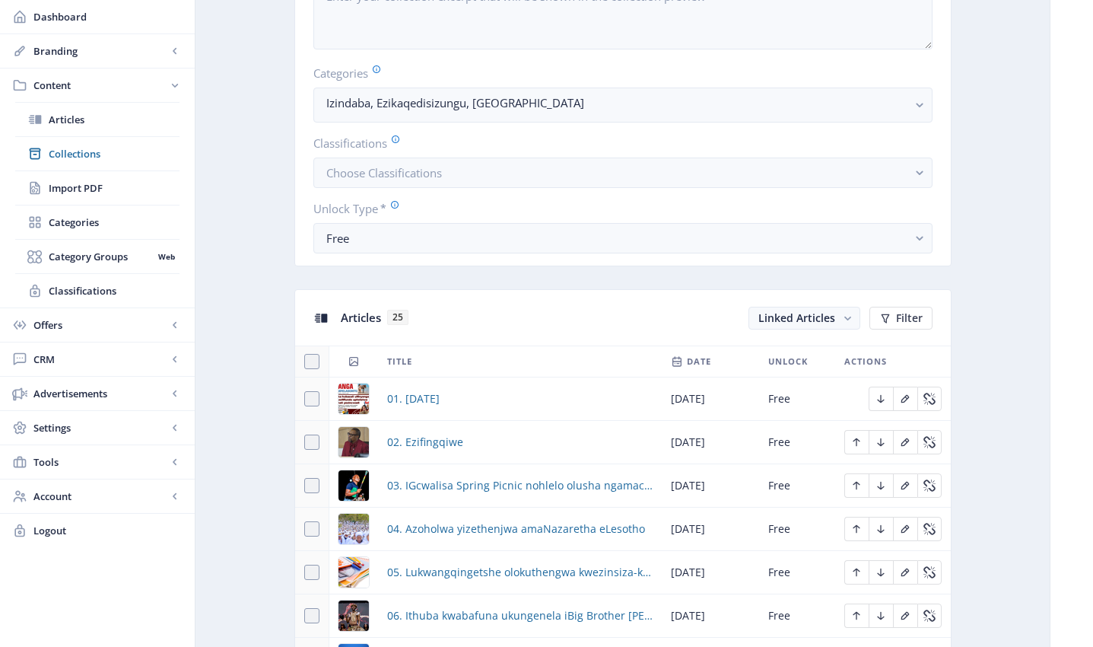
scroll to position [707, 0]
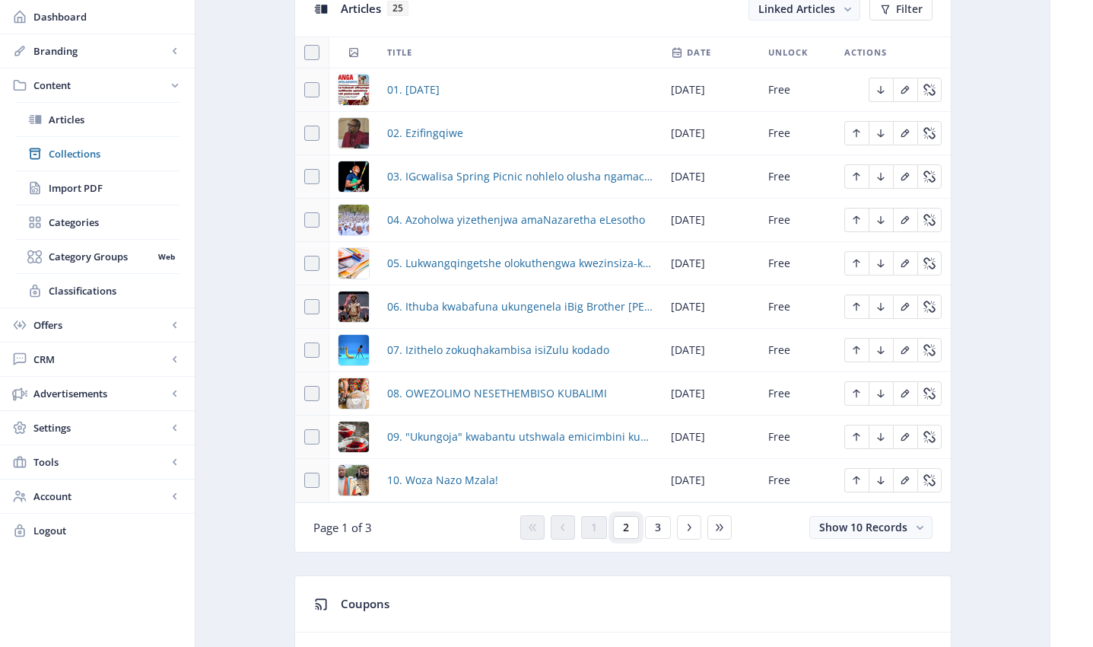
click at [627, 532] on span "2" at bounding box center [626, 527] width 6 height 12
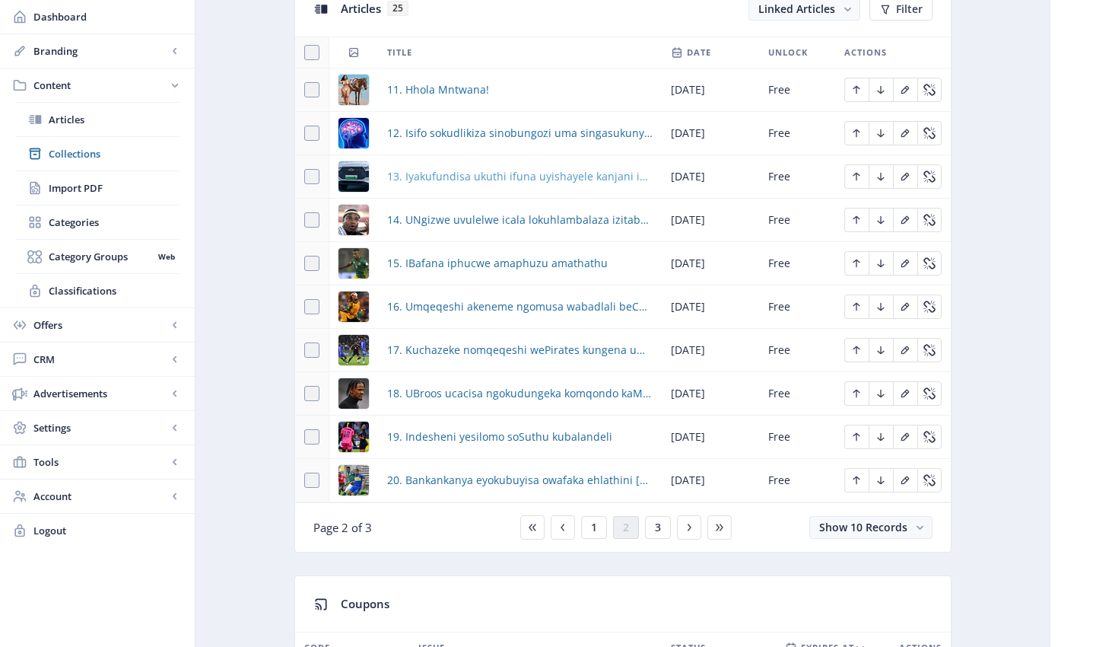
click at [466, 181] on span "13. Iyakufundisa ukuthi ifuna uyishayele kanjani iChery Tiggo Cross Hybrid" at bounding box center [519, 176] width 265 height 18
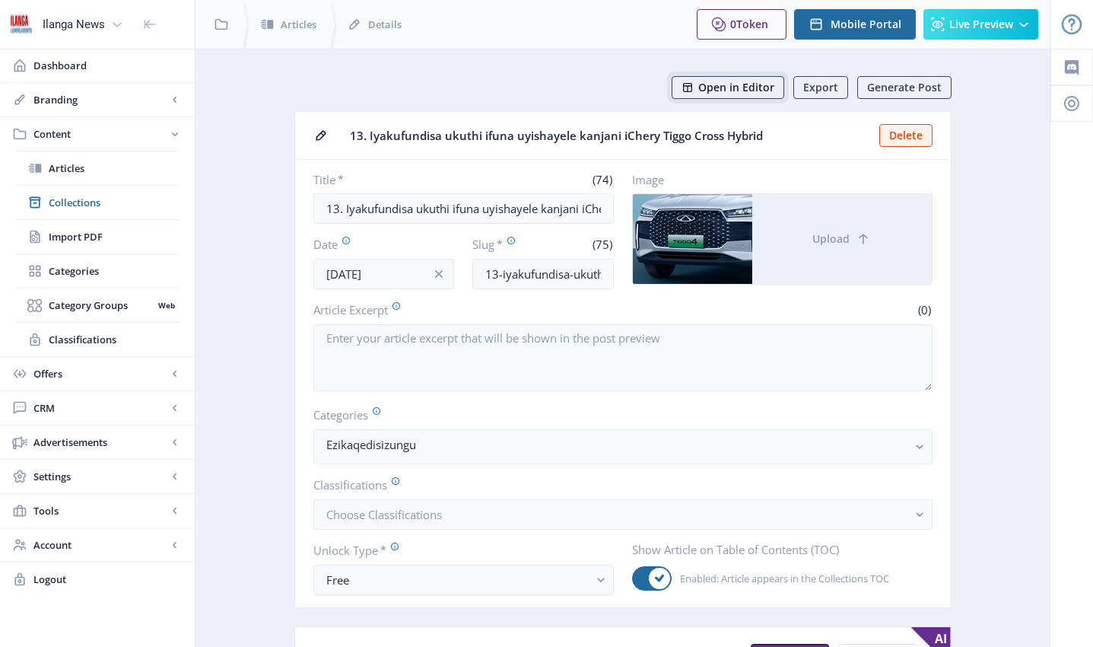
click at [743, 90] on span "Open in Editor" at bounding box center [736, 87] width 76 height 12
click at [81, 202] on span "Collections" at bounding box center [114, 202] width 131 height 15
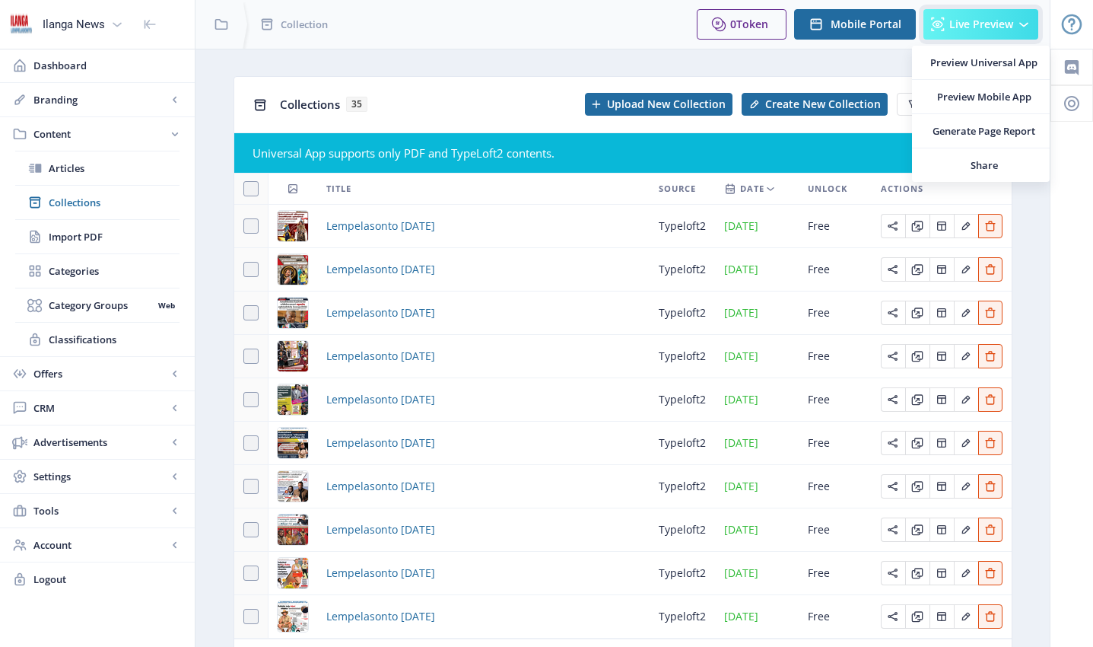
click at [962, 21] on span "Live Preview" at bounding box center [981, 24] width 64 height 12
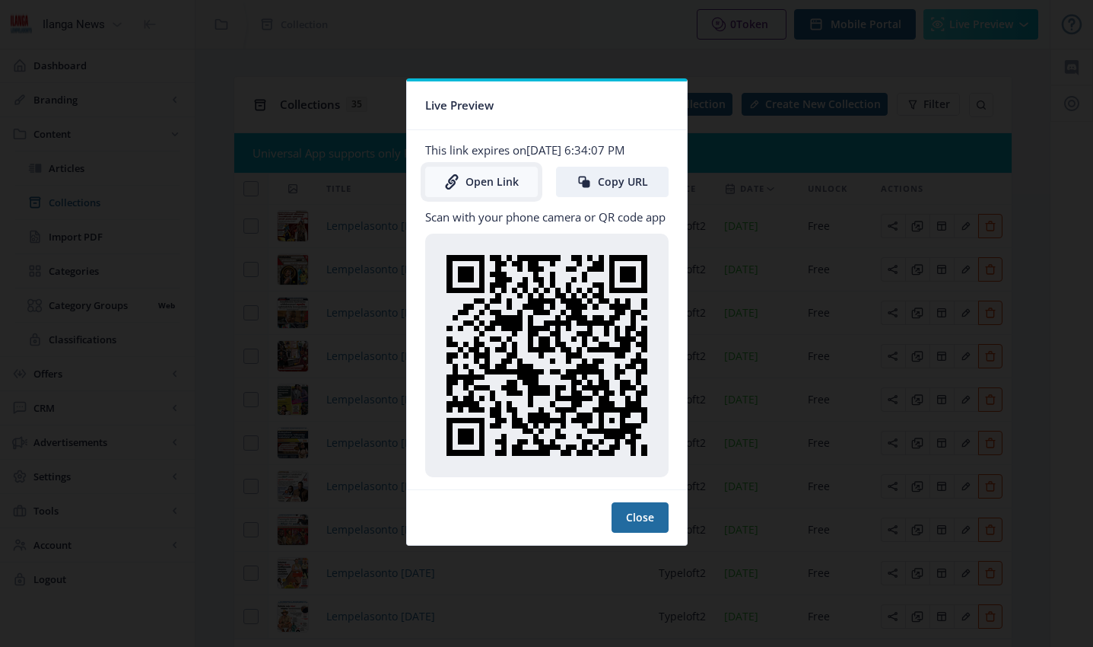
click at [502, 184] on link "Open Link" at bounding box center [481, 182] width 113 height 30
click at [660, 516] on button "Close" at bounding box center [640, 517] width 57 height 30
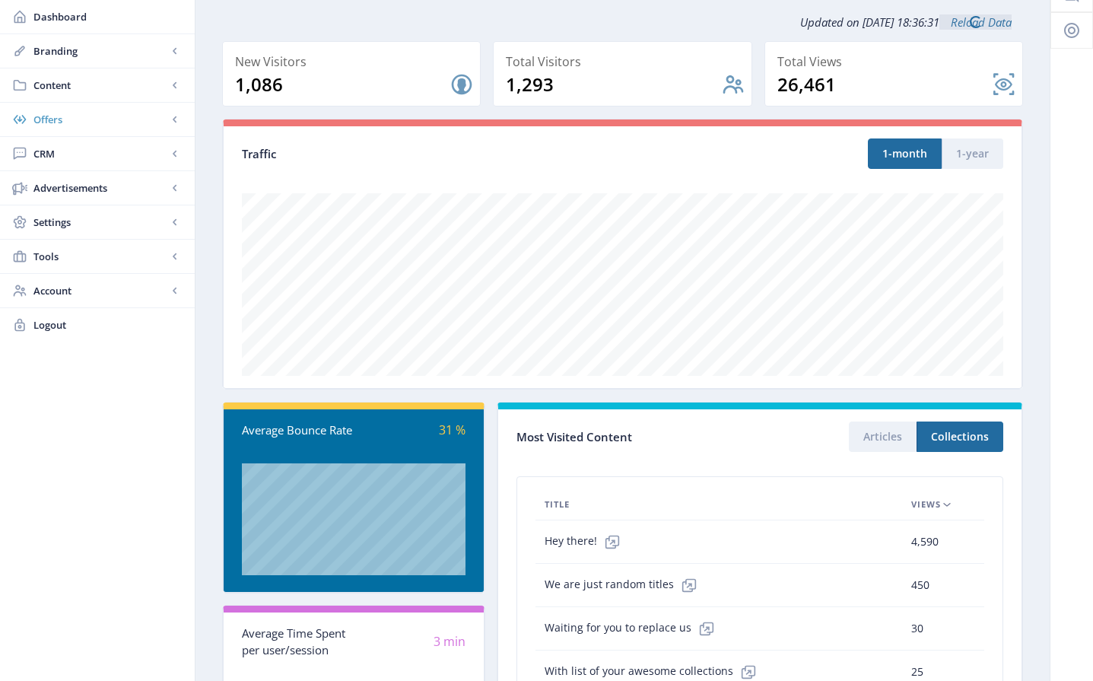
scroll to position [73, 0]
click at [56, 119] on span "Offers" at bounding box center [100, 119] width 134 height 15
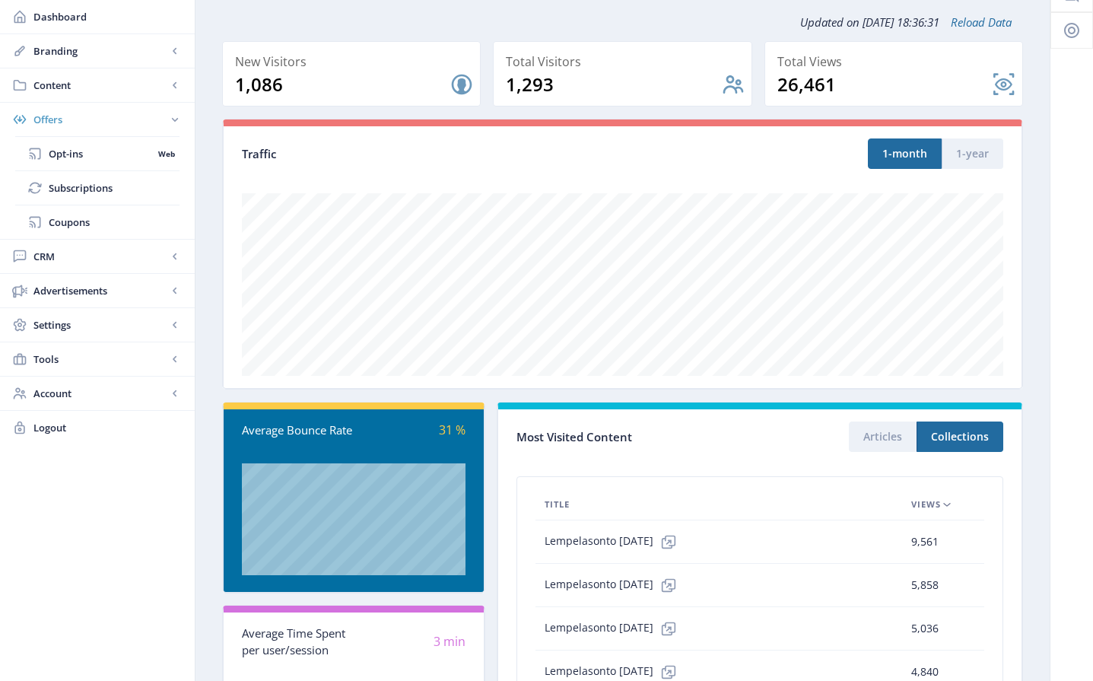
click at [52, 116] on span "Offers" at bounding box center [100, 119] width 134 height 15
click at [56, 84] on span "Content" at bounding box center [100, 85] width 134 height 15
click at [65, 148] on span "Collections" at bounding box center [114, 153] width 131 height 15
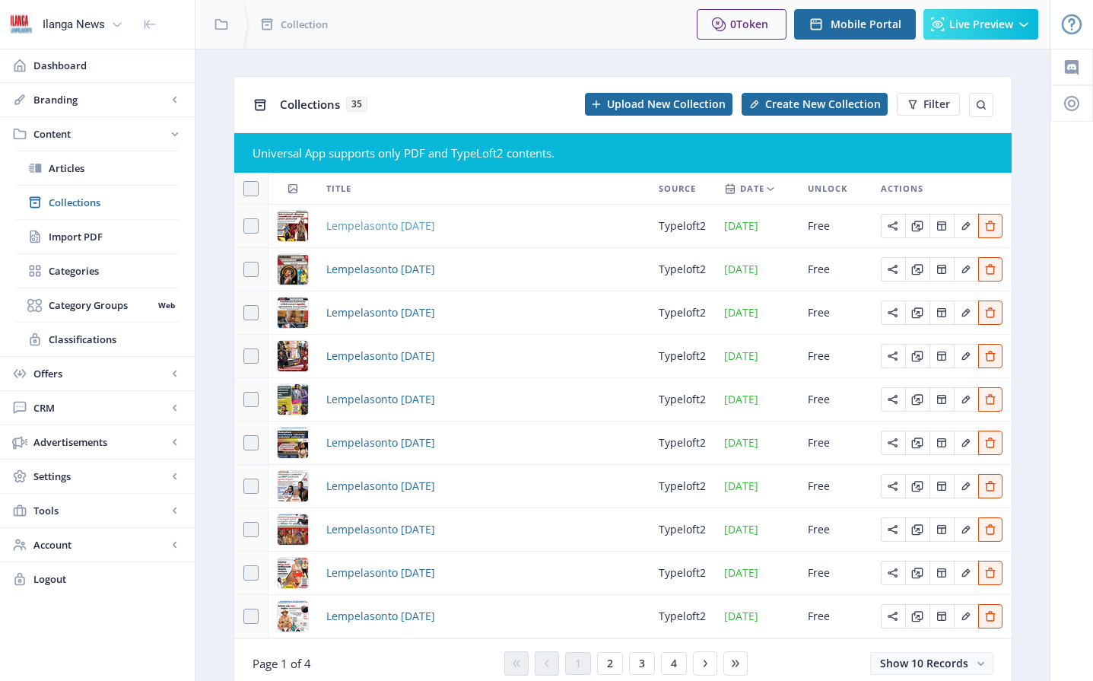
click at [400, 228] on span "Lempelasonto [DATE]" at bounding box center [380, 226] width 109 height 18
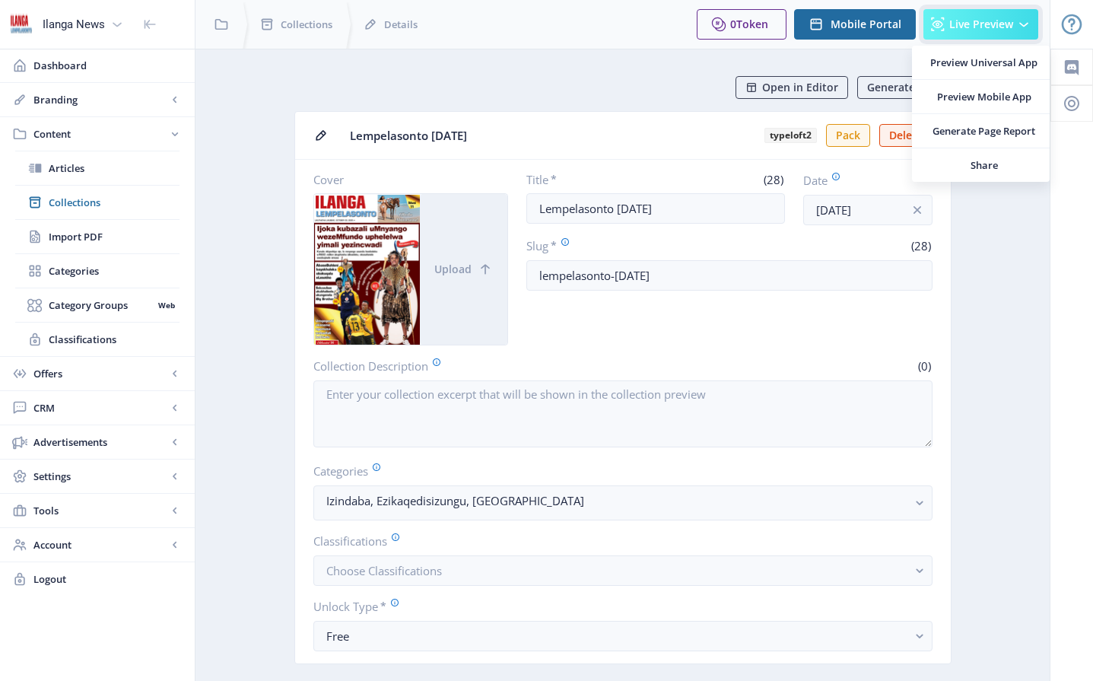
click at [962, 21] on span "Live Preview" at bounding box center [981, 24] width 64 height 12
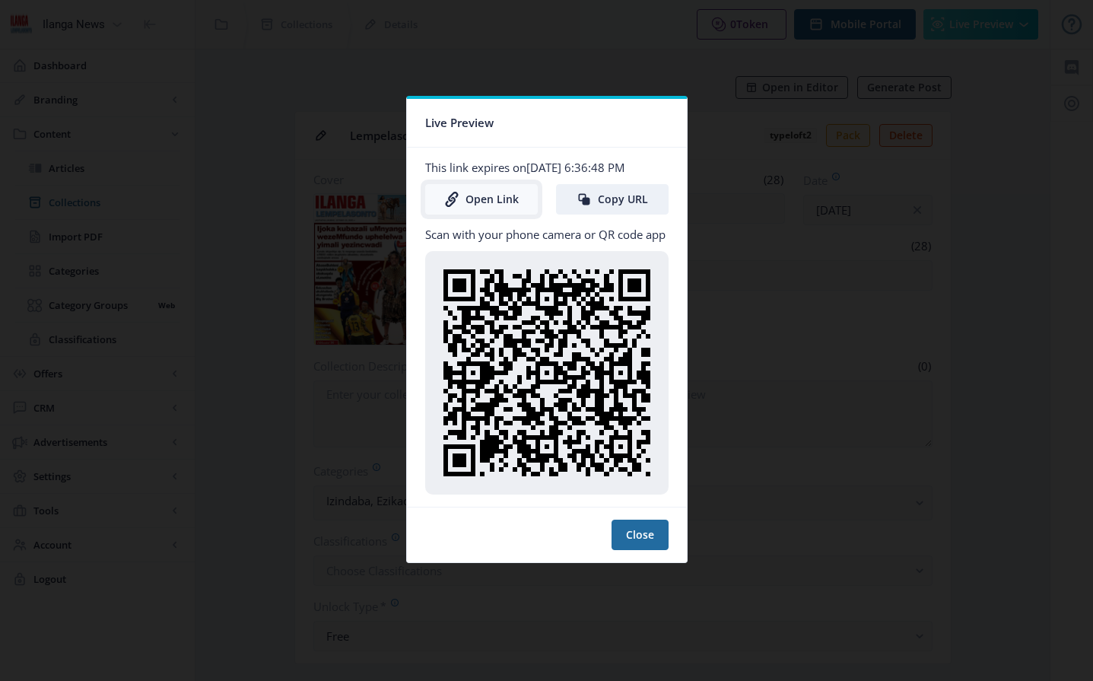
click at [497, 200] on link "Open Link" at bounding box center [481, 199] width 113 height 30
click at [646, 548] on button "Close" at bounding box center [640, 535] width 57 height 30
